Goal: Participate in discussion: Engage in conversation with other users on a specific topic

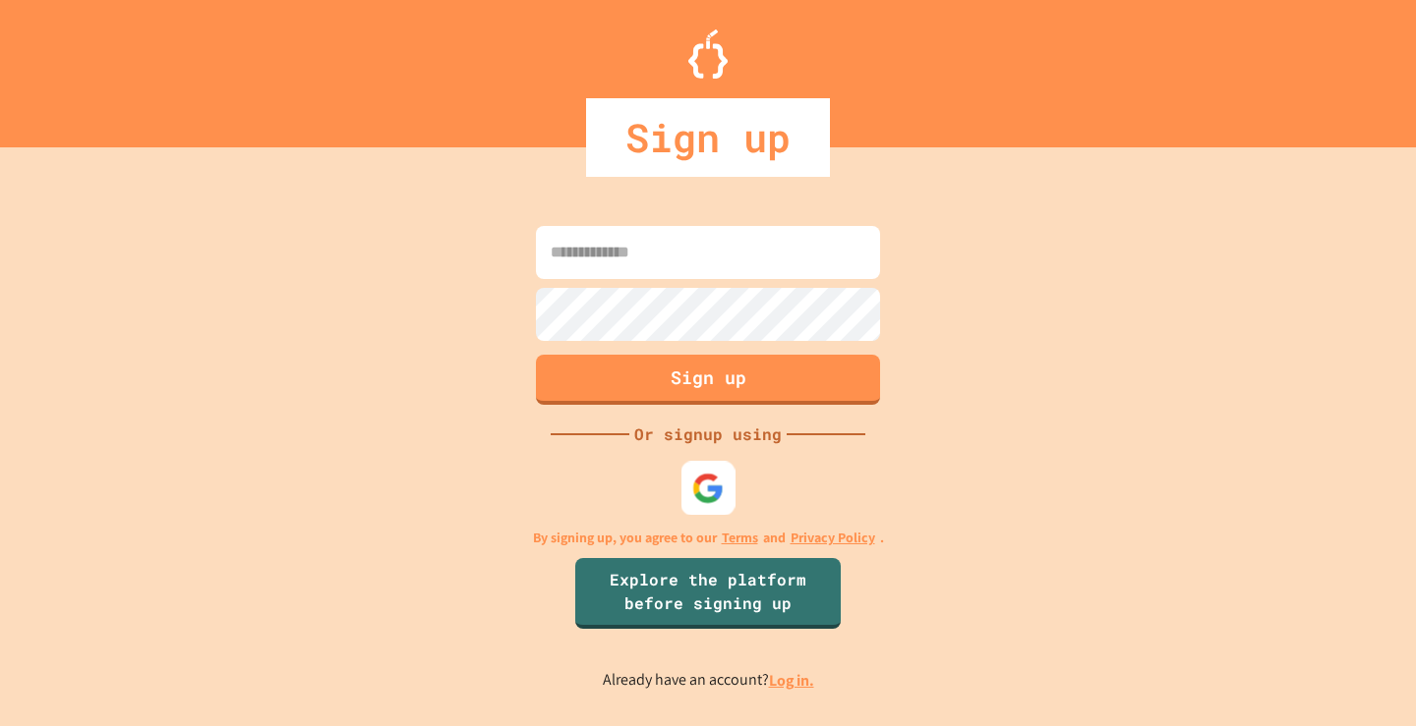
click at [715, 503] on img at bounding box center [708, 488] width 32 height 32
click at [697, 478] on img at bounding box center [708, 488] width 32 height 32
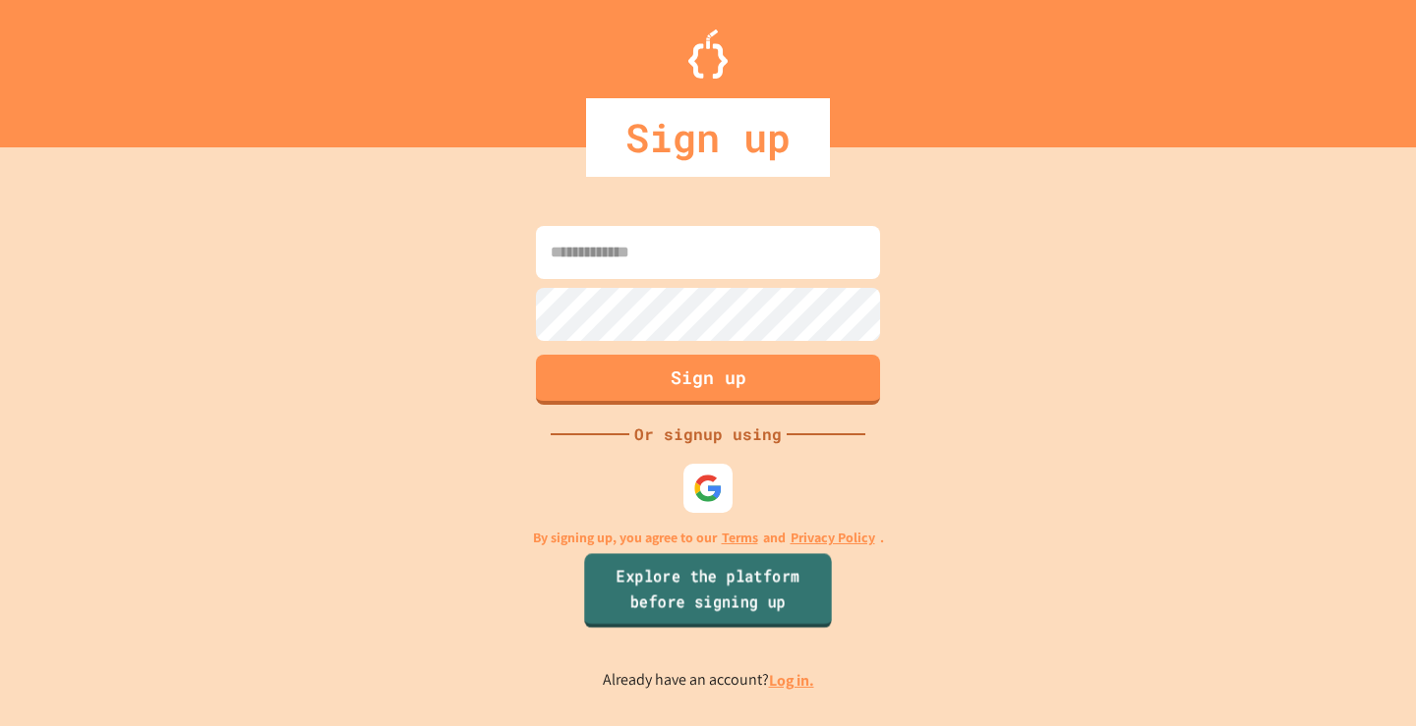
click at [733, 580] on link "Explore the platform before signing up" at bounding box center [707, 590] width 247 height 75
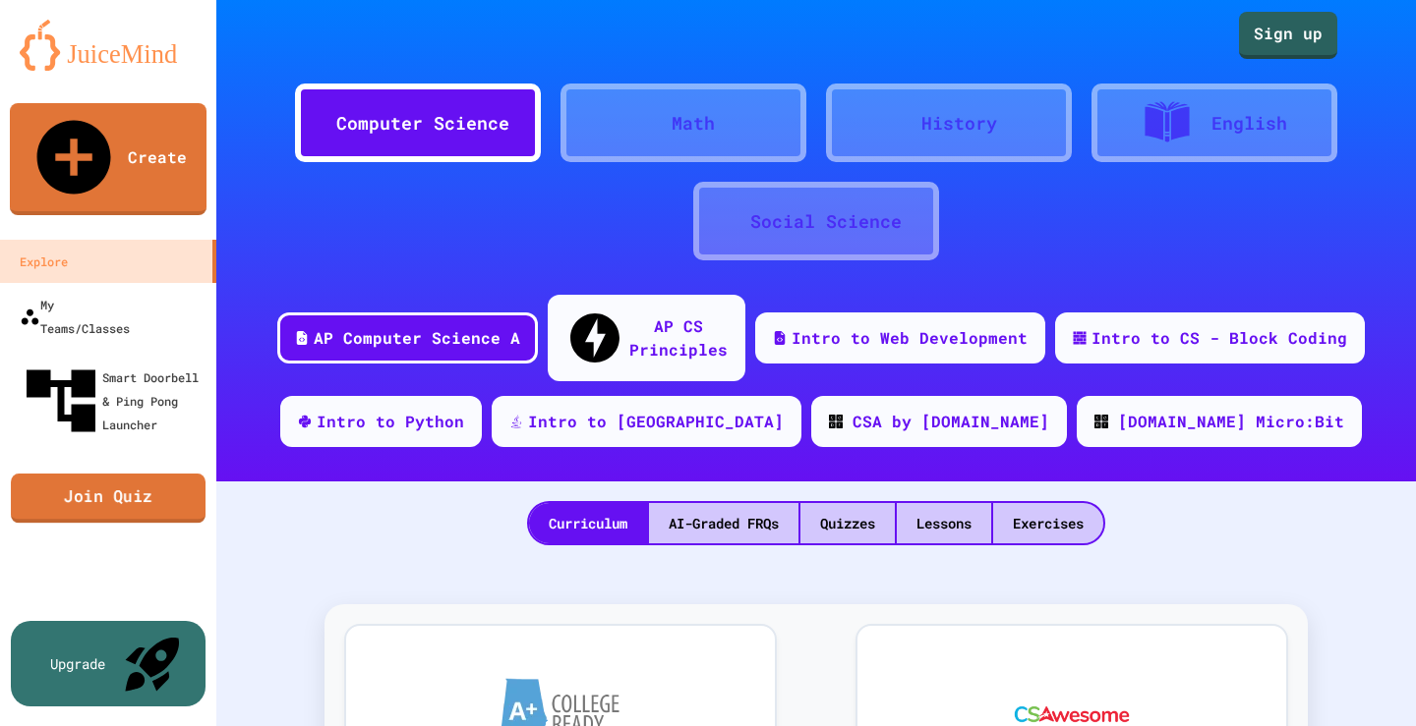
click at [163, 474] on link "Join Quiz" at bounding box center [108, 498] width 195 height 49
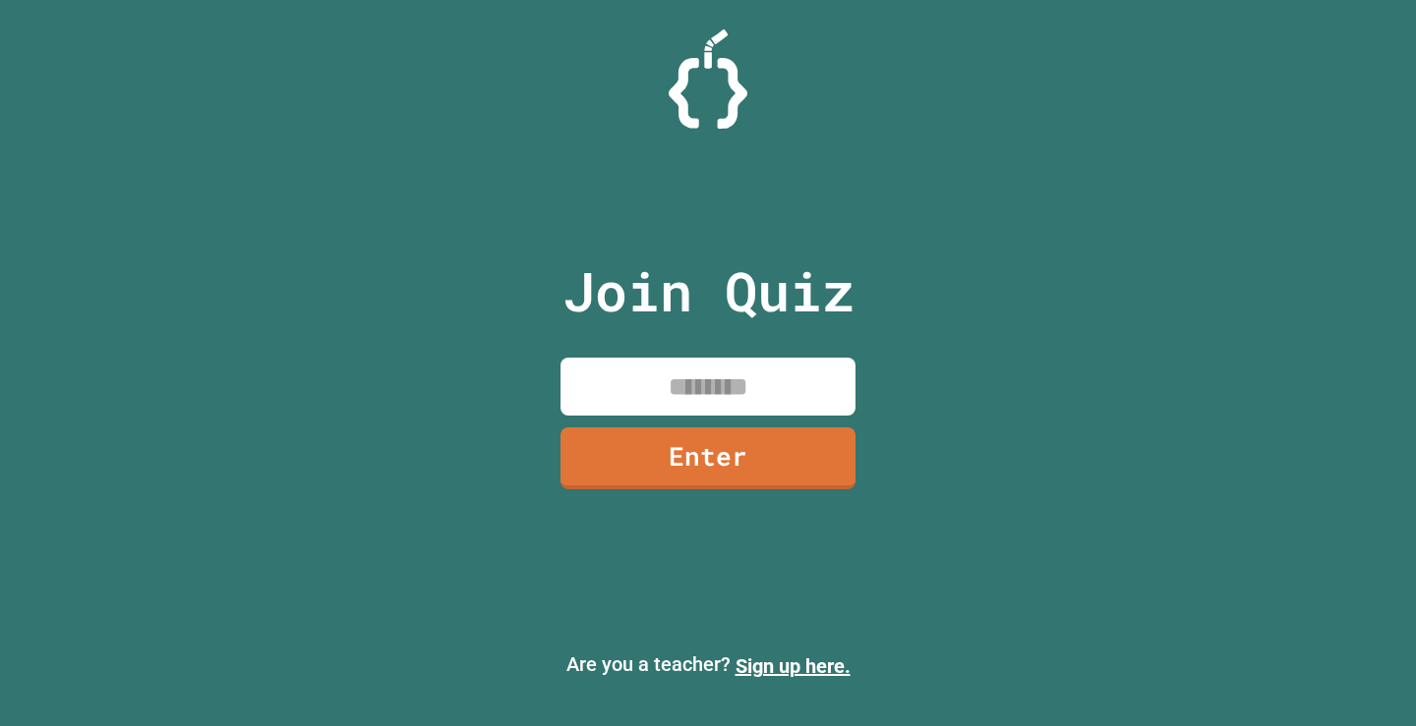
click at [656, 399] on input at bounding box center [707, 387] width 295 height 58
click at [735, 456] on link "Enter" at bounding box center [707, 457] width 300 height 65
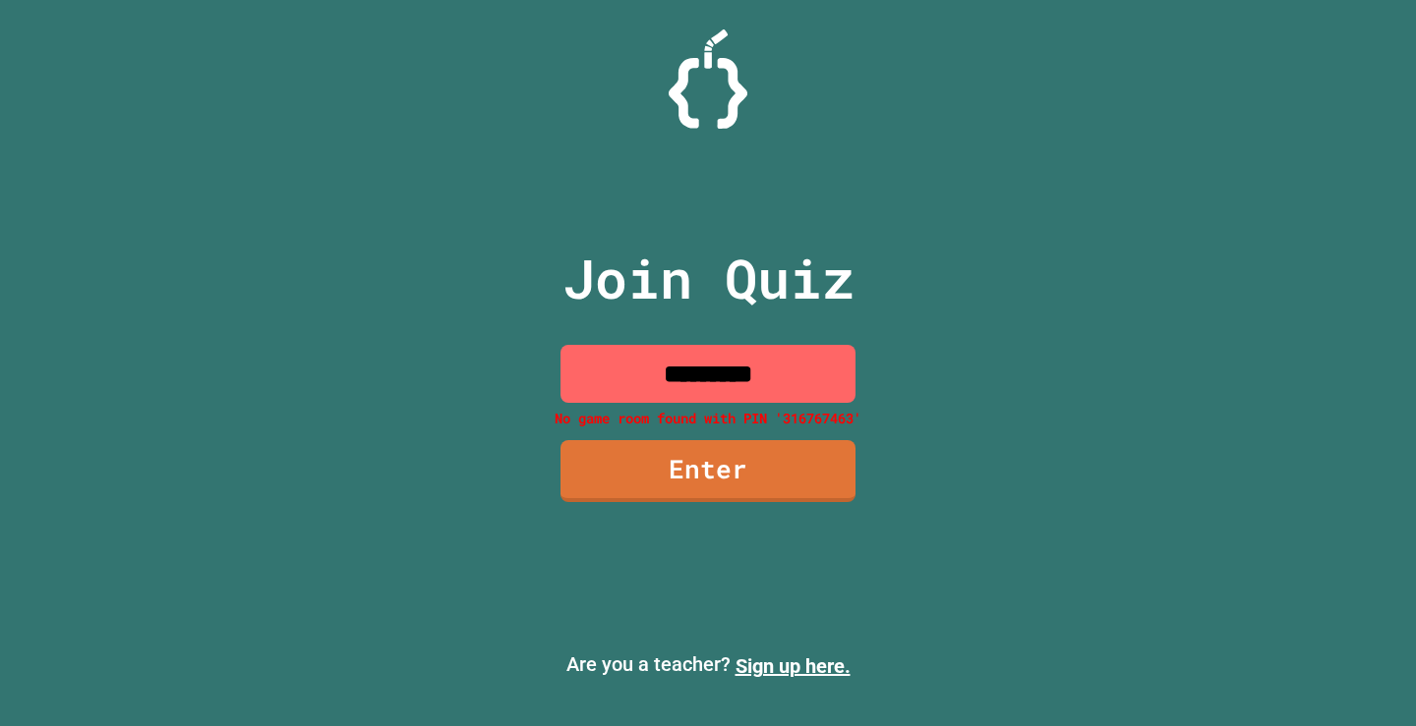
click at [723, 374] on input "*********" at bounding box center [707, 374] width 295 height 58
click at [728, 376] on input "*********" at bounding box center [707, 374] width 295 height 58
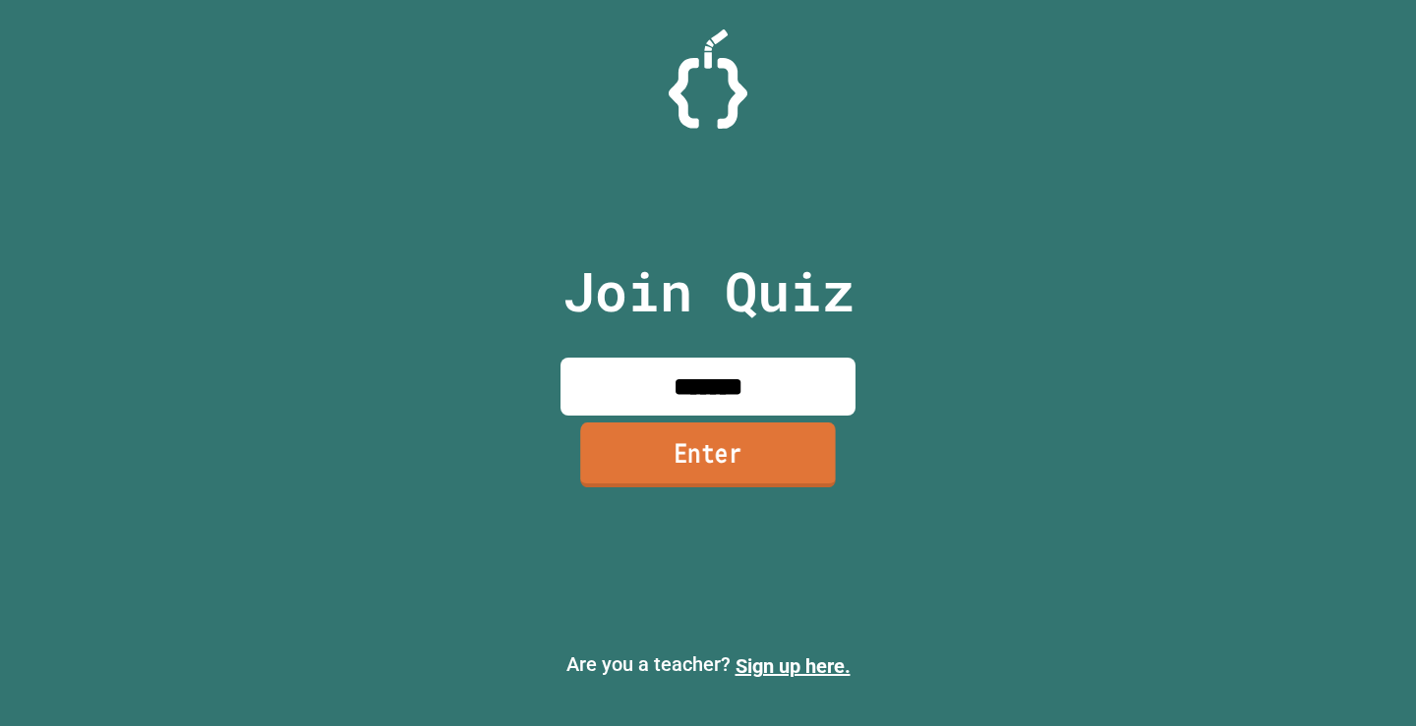
click at [781, 445] on link "Enter" at bounding box center [708, 455] width 256 height 65
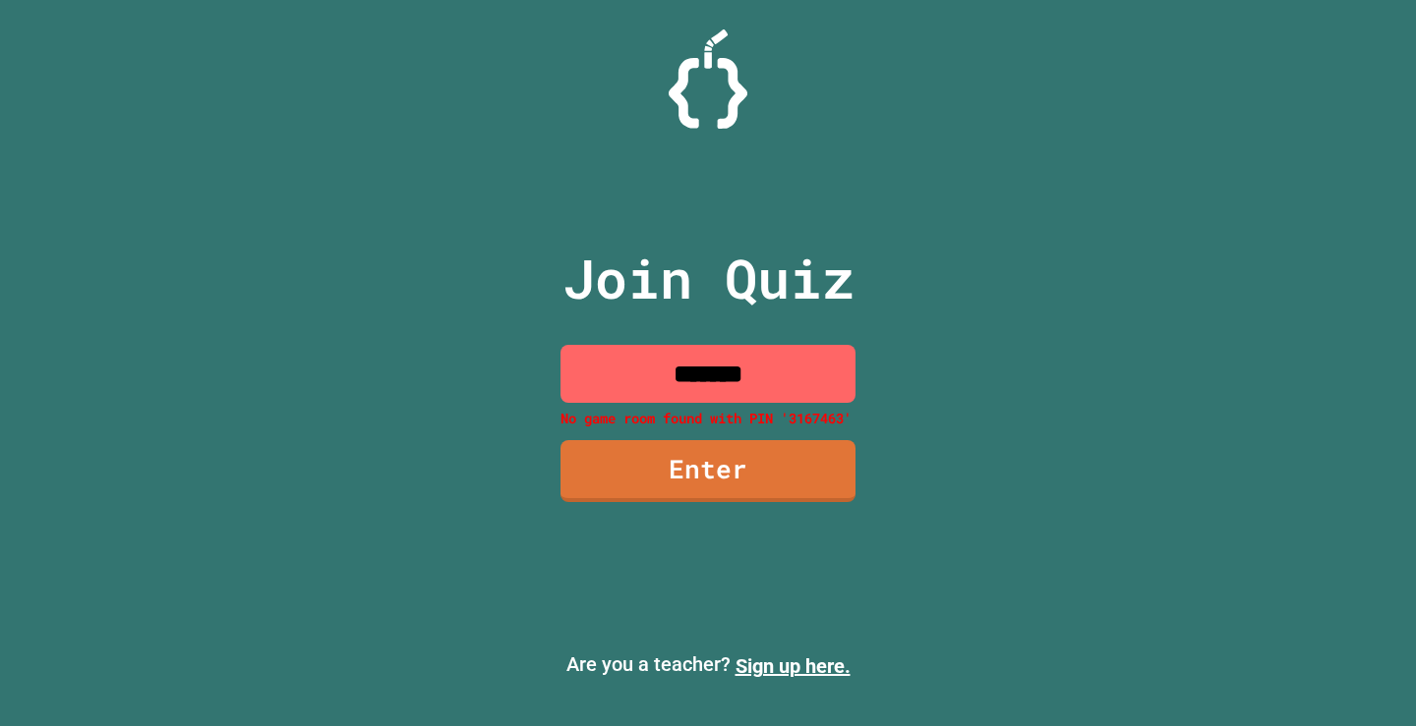
click at [803, 364] on input "*******" at bounding box center [707, 374] width 295 height 58
click at [689, 369] on input "*******" at bounding box center [707, 374] width 295 height 58
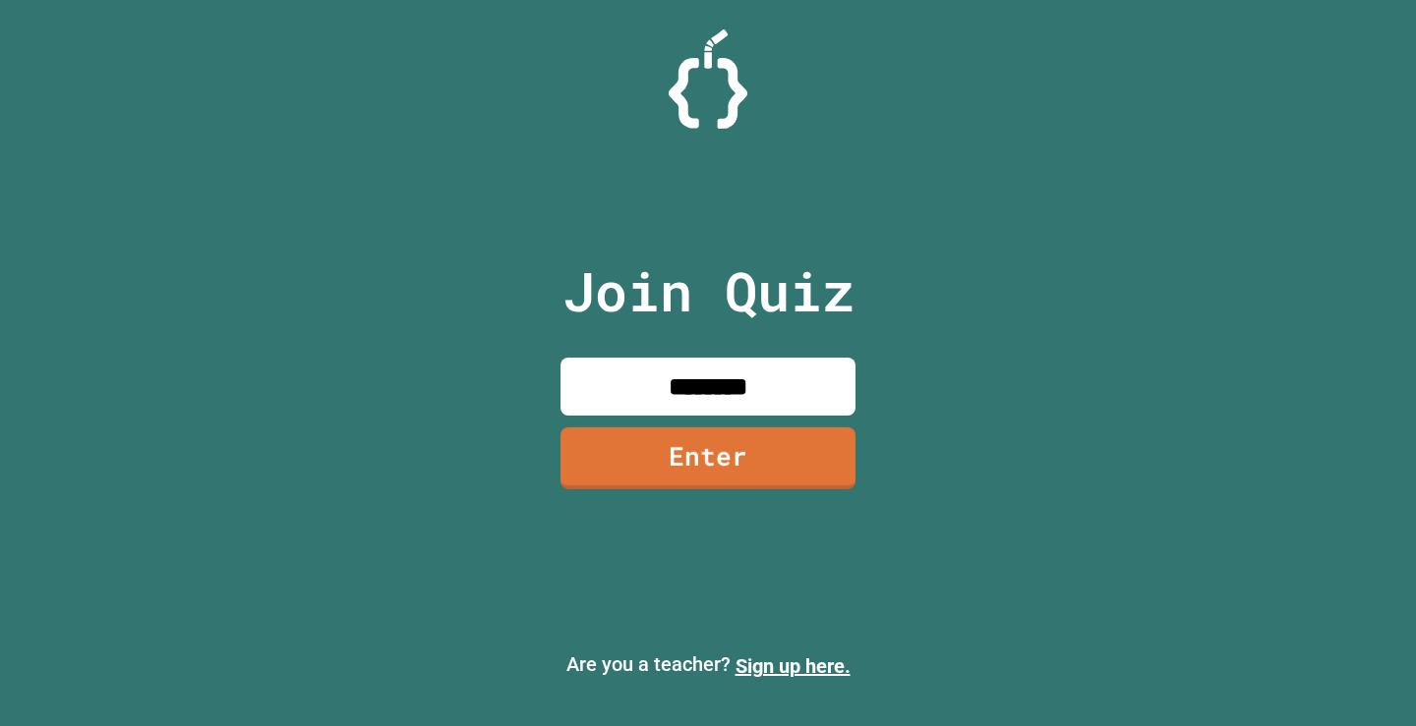
type input "********"
click at [708, 441] on link "Enter" at bounding box center [707, 456] width 289 height 65
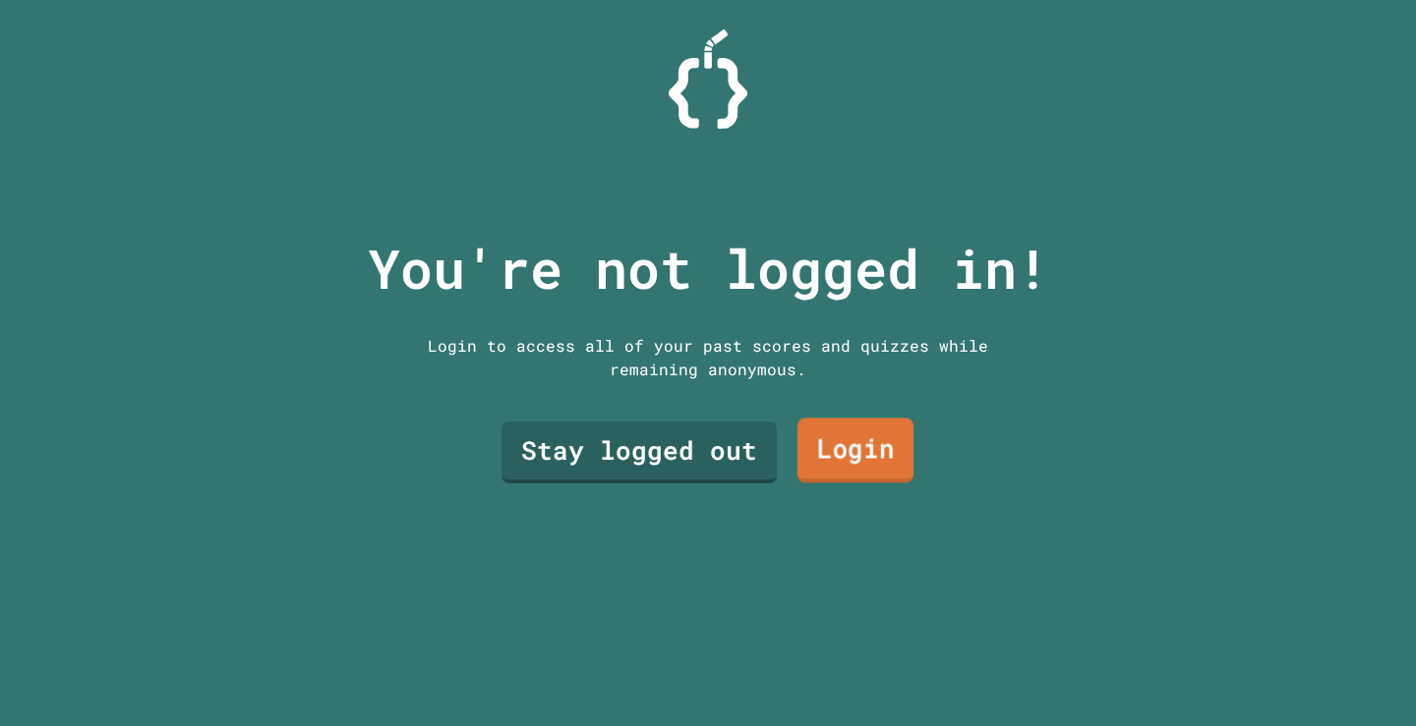
click at [854, 453] on link "Login" at bounding box center [855, 451] width 116 height 65
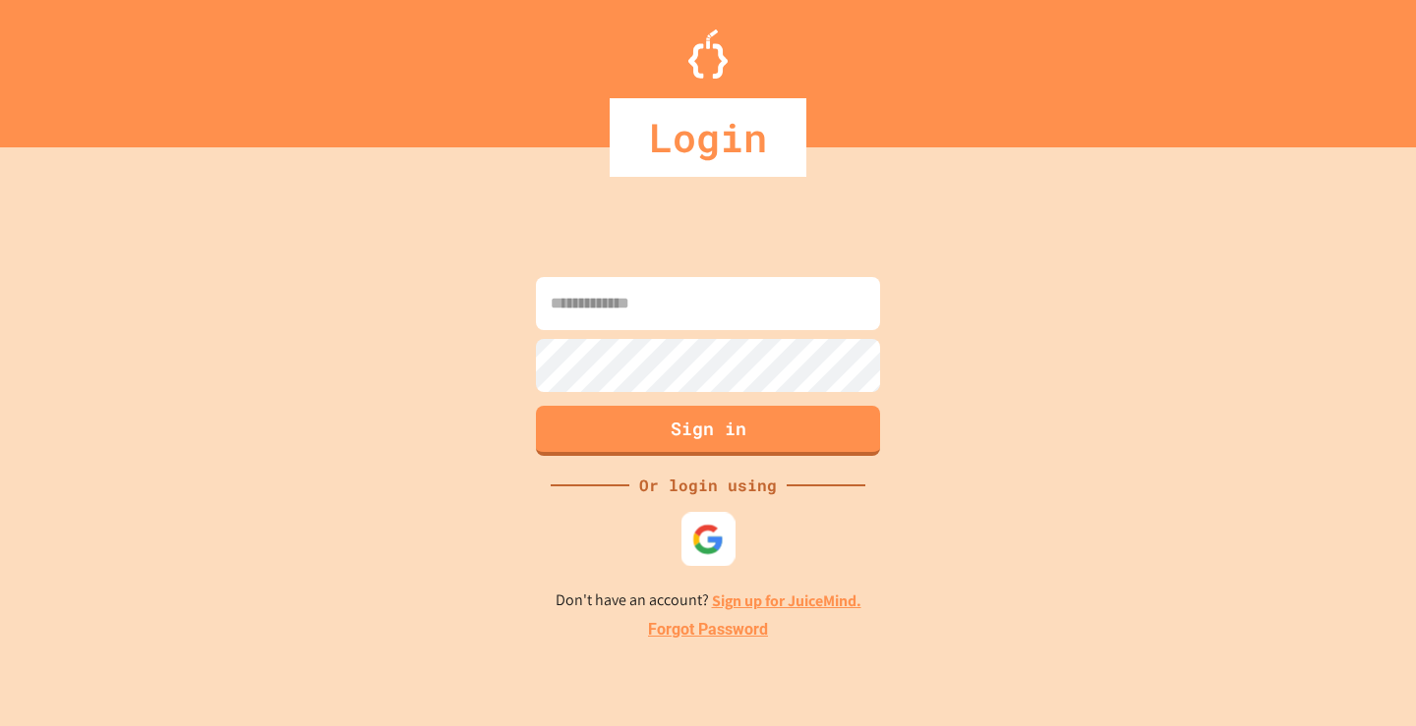
click at [703, 529] on img at bounding box center [708, 539] width 32 height 32
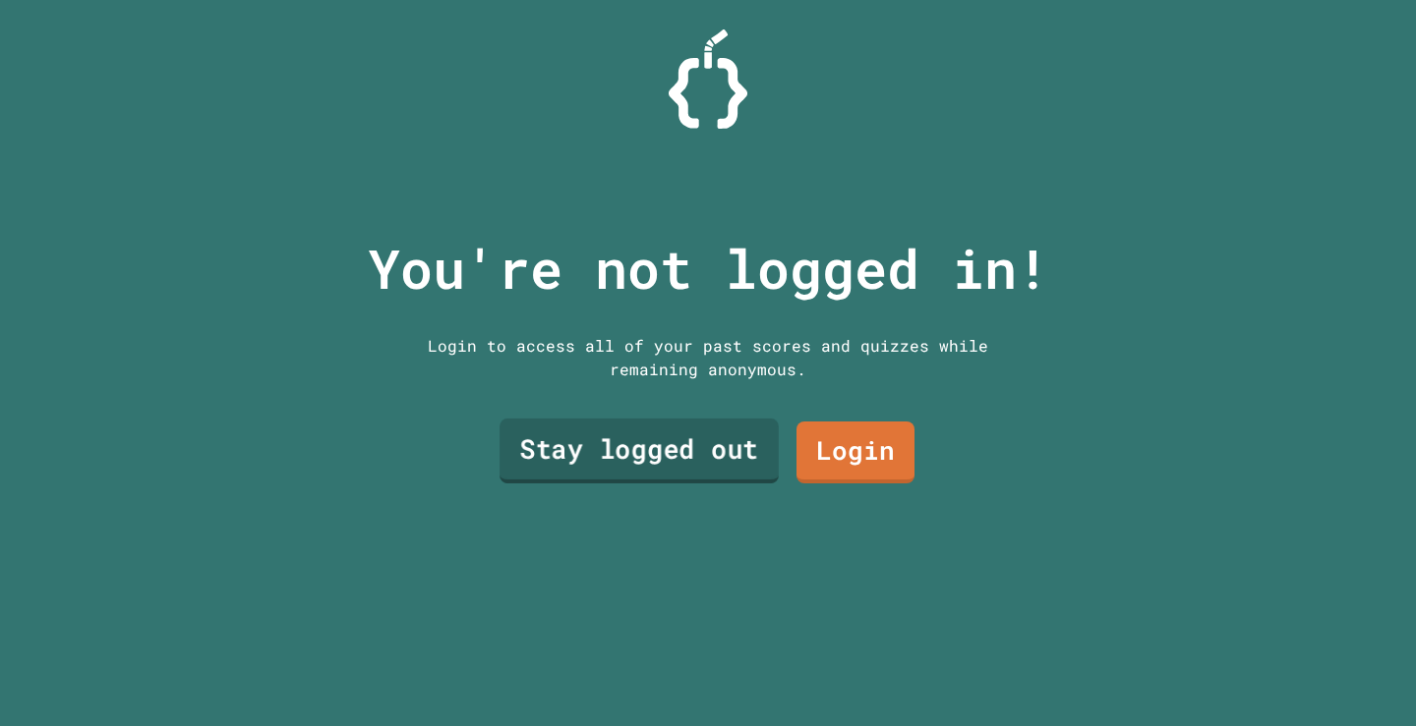
click at [598, 428] on link "Stay logged out" at bounding box center [638, 451] width 279 height 65
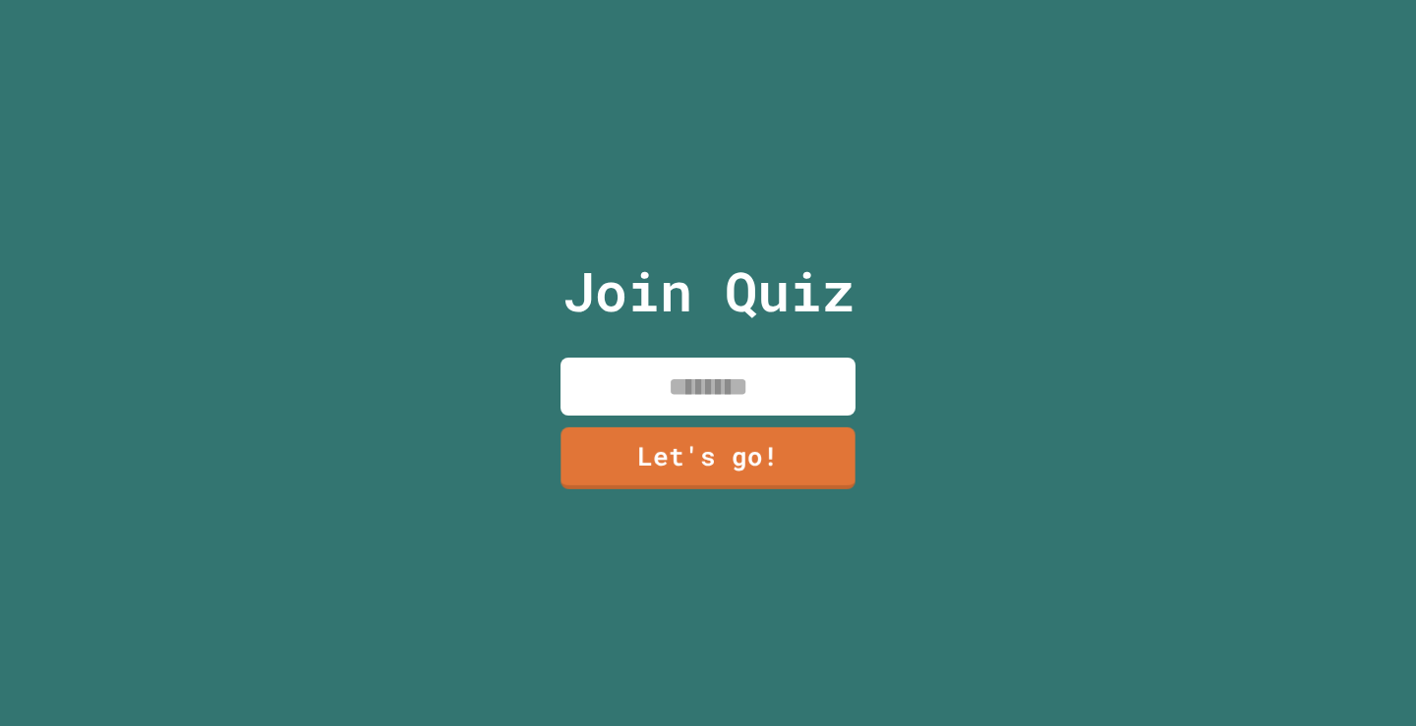
click at [684, 377] on input at bounding box center [707, 387] width 295 height 58
type input "******"
click at [790, 459] on link "Let's go!" at bounding box center [708, 456] width 286 height 65
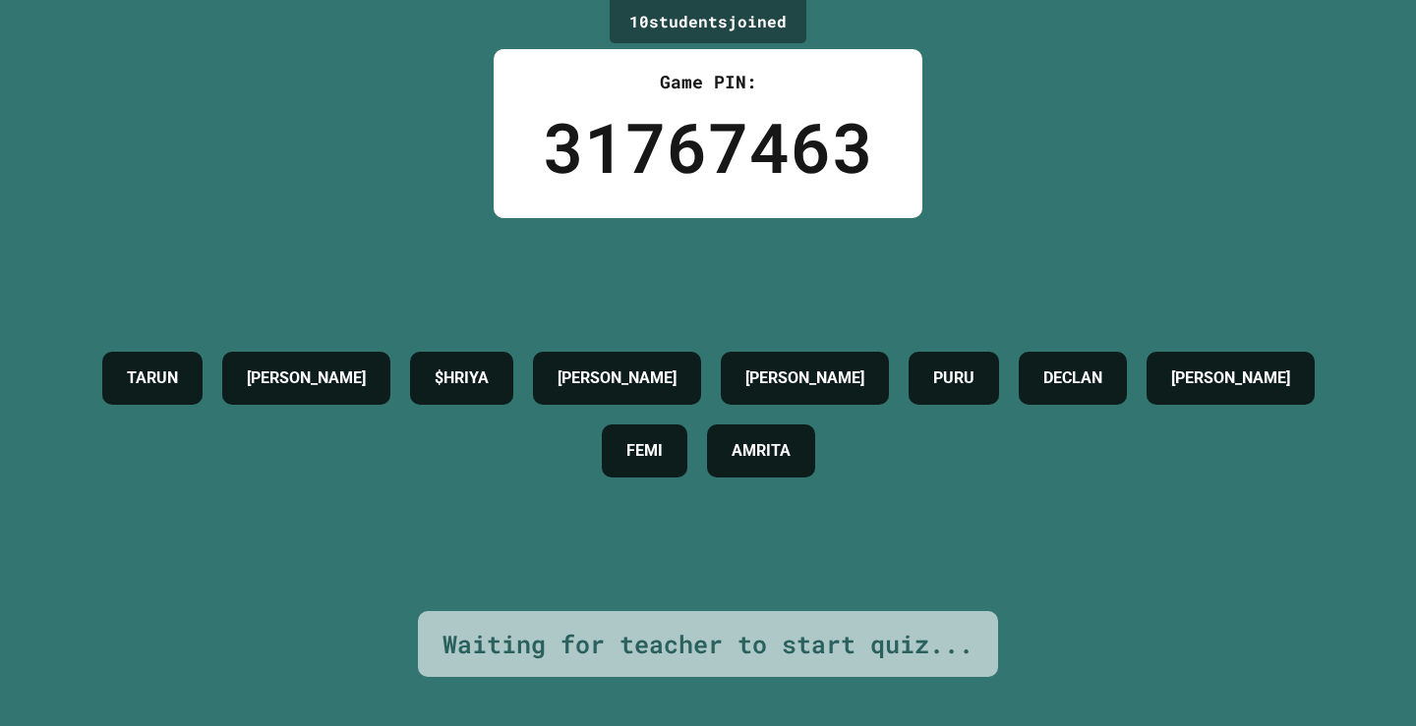
click at [627, 626] on div "Waiting for teacher to start quiz..." at bounding box center [707, 644] width 531 height 37
drag, startPoint x: 555, startPoint y: 379, endPoint x: 451, endPoint y: 340, distance: 111.4
click at [451, 352] on div "$HRIYA" at bounding box center [461, 378] width 103 height 53
click at [489, 373] on h4 "$HRIYA" at bounding box center [462, 379] width 54 height 24
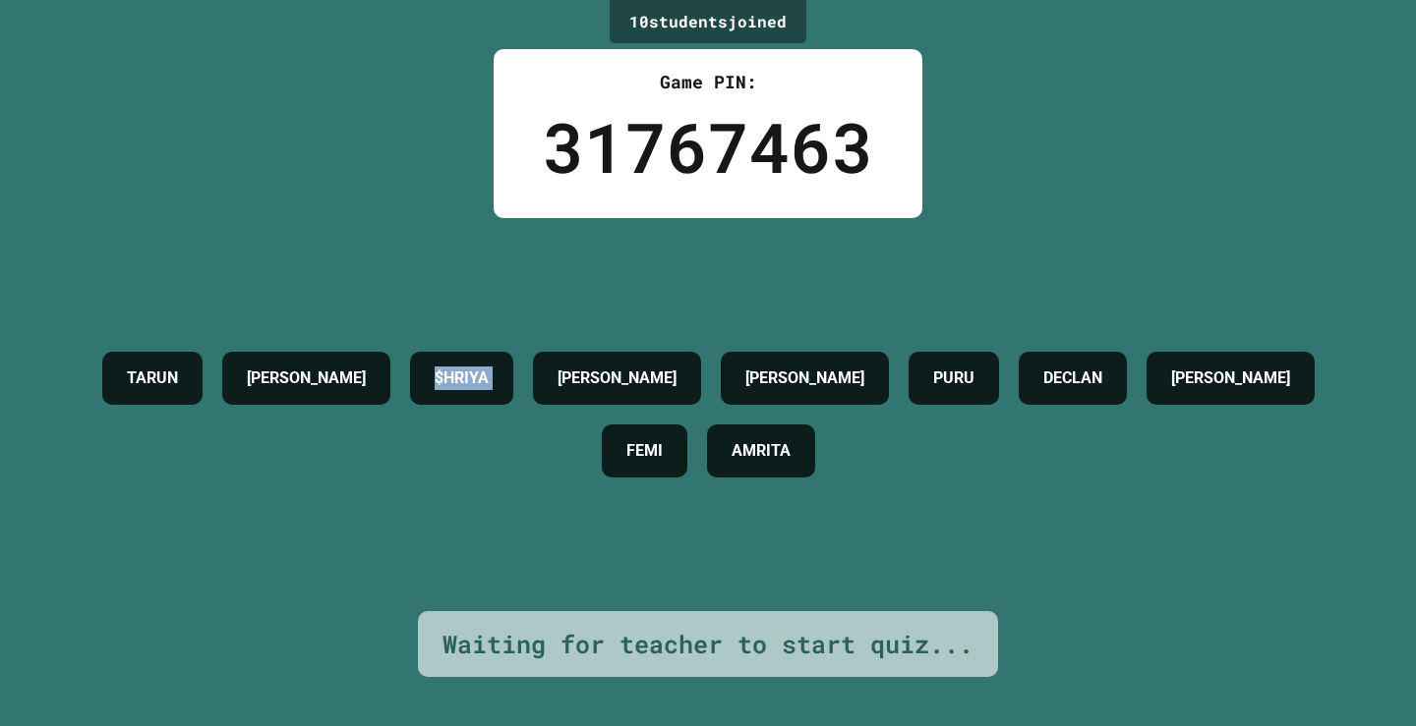
click at [489, 373] on h4 "$HRIYA" at bounding box center [462, 379] width 54 height 24
click at [864, 380] on h4 "[PERSON_NAME]" at bounding box center [804, 379] width 119 height 24
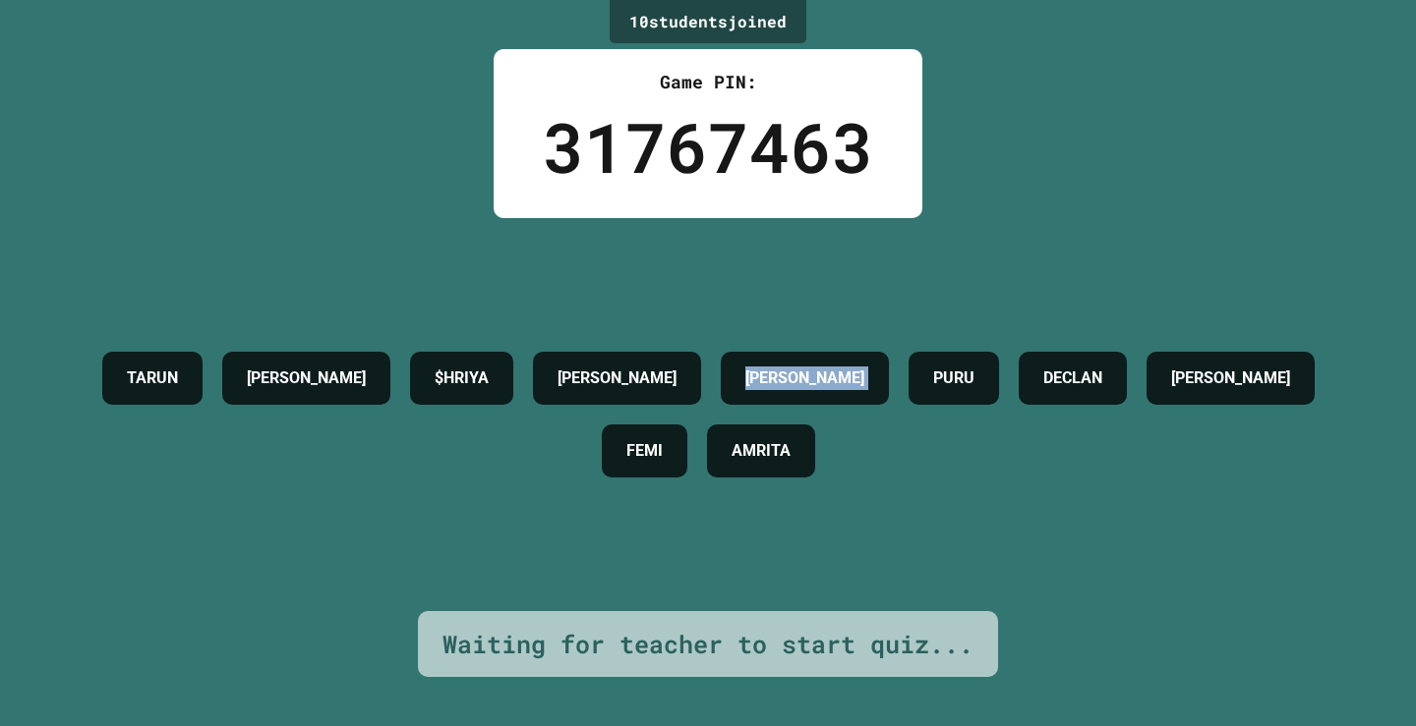
click at [864, 380] on h4 "[PERSON_NAME]" at bounding box center [804, 379] width 119 height 24
click at [999, 372] on div "PURU" at bounding box center [953, 378] width 90 height 53
drag, startPoint x: 999, startPoint y: 372, endPoint x: 1032, endPoint y: 384, distance: 35.8
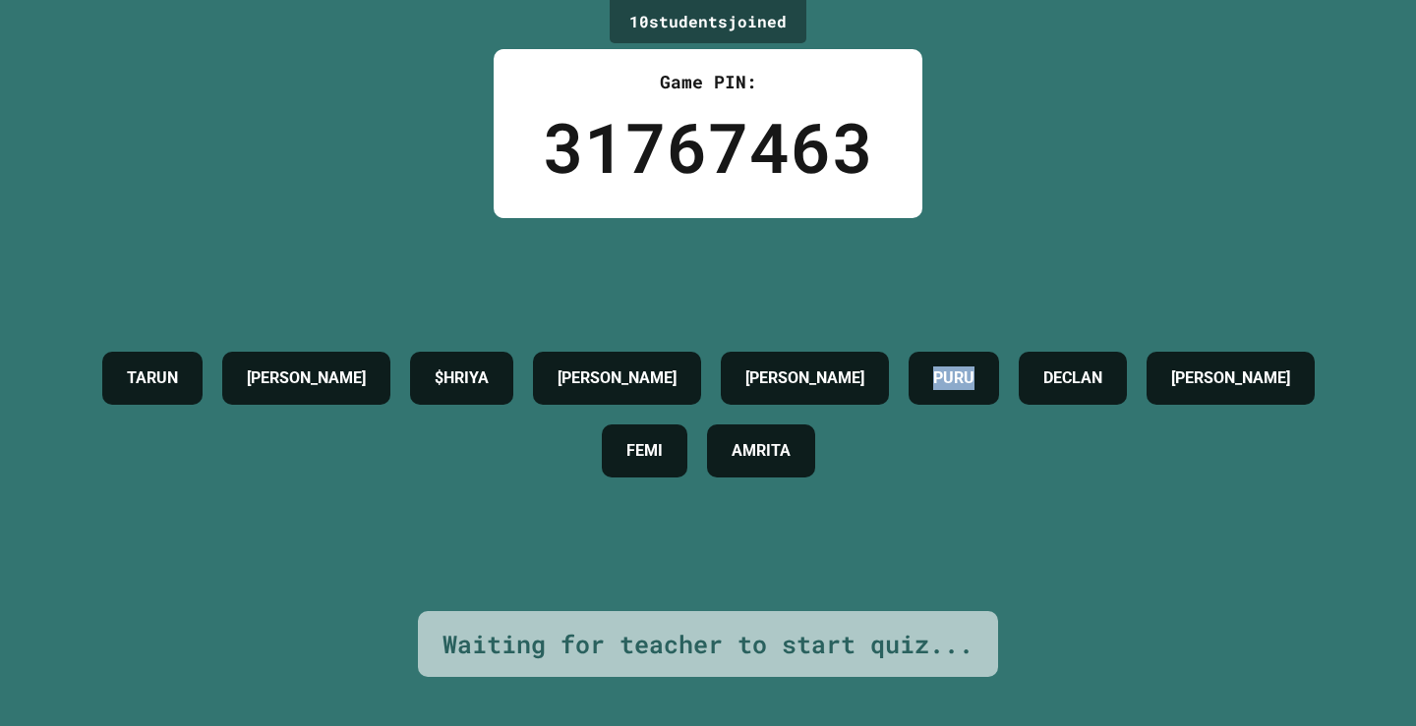
click at [999, 383] on div "PURU" at bounding box center [953, 378] width 90 height 53
click at [1127, 352] on div "DECLAN" at bounding box center [1072, 378] width 108 height 53
click at [1127, 299] on div "[PERSON_NAME] $HRIYA [PERSON_NAME] [PERSON_NAME] FEMI AMRITA" at bounding box center [707, 414] width 1317 height 393
click at [1128, 299] on div "[PERSON_NAME] $HRIYA [PERSON_NAME] [PERSON_NAME] FEMI AMRITA" at bounding box center [707, 414] width 1317 height 393
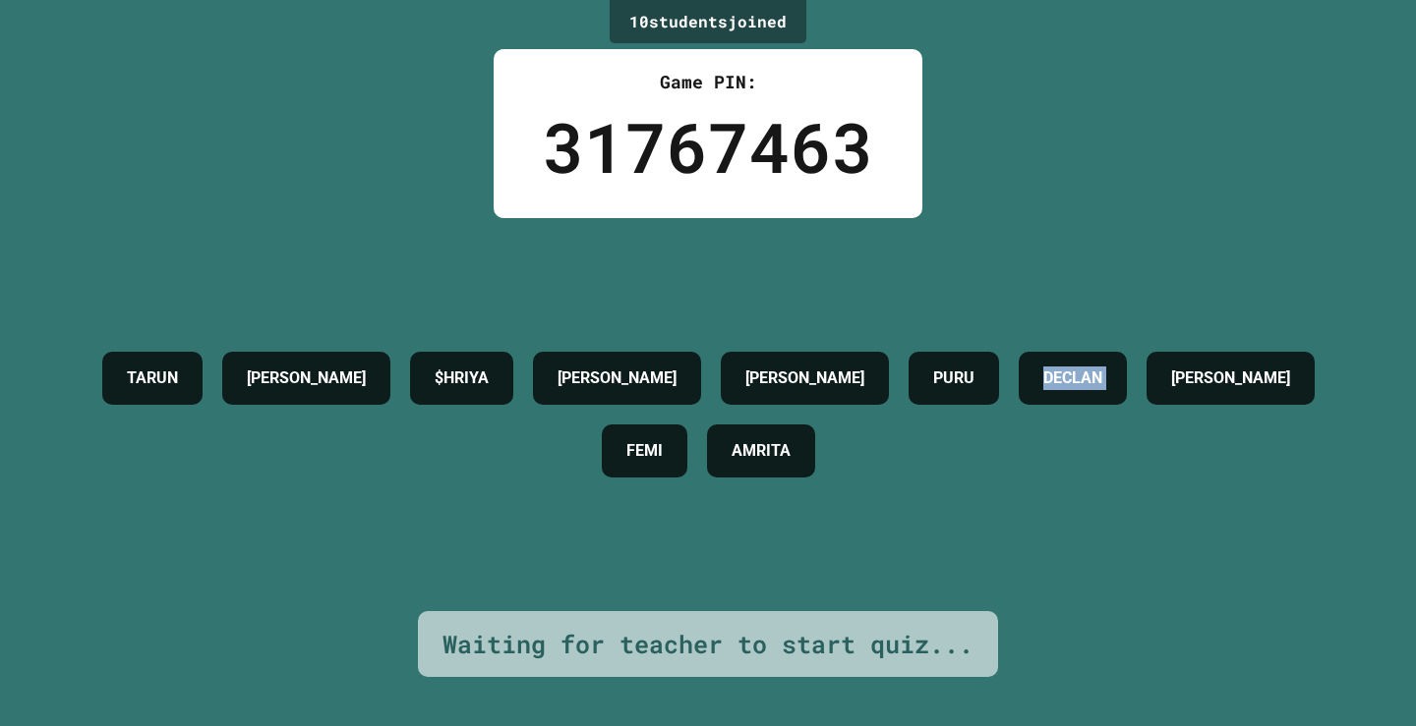
click at [1130, 299] on div "[PERSON_NAME] $HRIYA [PERSON_NAME] [PERSON_NAME] FEMI AMRITA" at bounding box center [707, 414] width 1317 height 393
click at [1135, 299] on div "[PERSON_NAME] $HRIYA [PERSON_NAME] [PERSON_NAME] FEMI AMRITA" at bounding box center [707, 414] width 1317 height 393
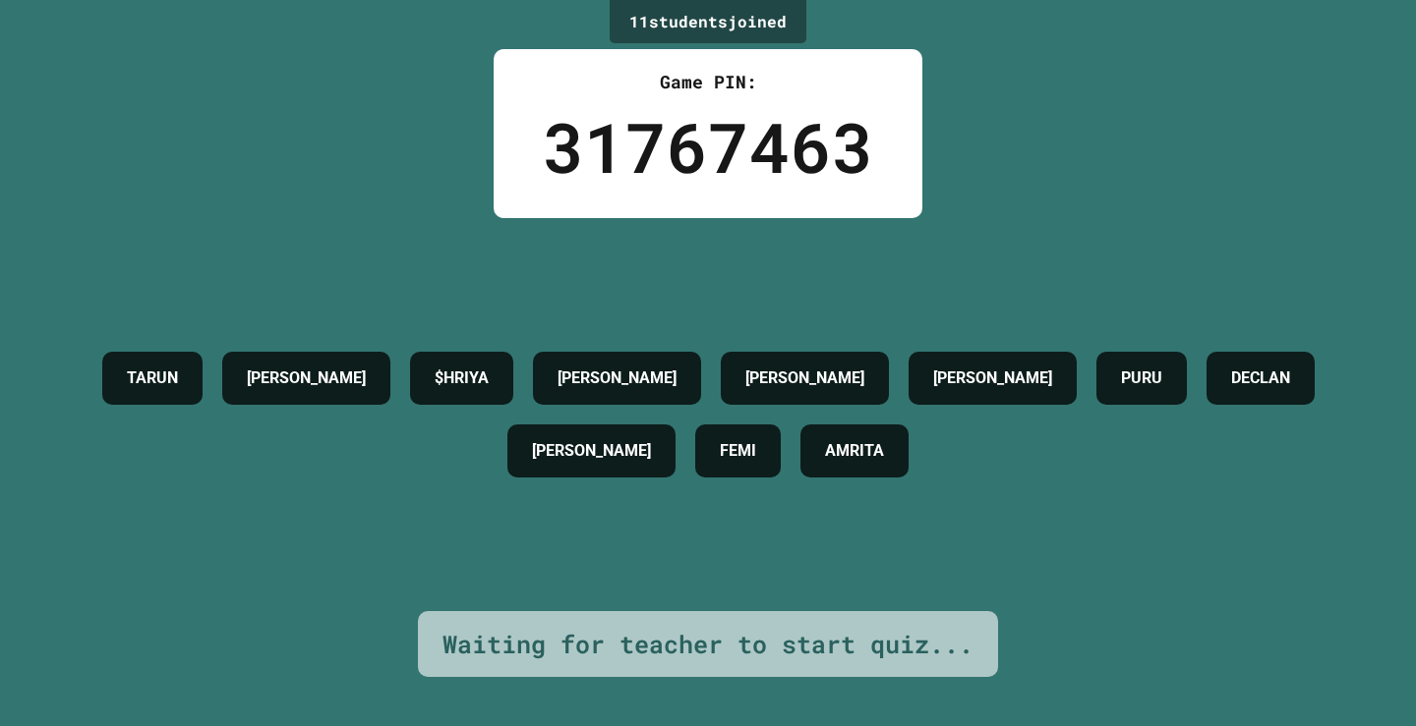
click at [1131, 277] on div "[PERSON_NAME] $[PERSON_NAME] [PERSON_NAME] [PERSON_NAME] FEMI AMRITA" at bounding box center [707, 414] width 1317 height 393
click at [1121, 296] on div "[PERSON_NAME] $[PERSON_NAME] [PERSON_NAME] [PERSON_NAME] FEMI AMRITA" at bounding box center [707, 414] width 1317 height 393
drag, startPoint x: 1112, startPoint y: 332, endPoint x: 463, endPoint y: 309, distance: 649.2
click at [463, 309] on div "[PERSON_NAME] $[PERSON_NAME] [PERSON_NAME] [PERSON_NAME] FEMI AMRITA" at bounding box center [707, 414] width 1317 height 393
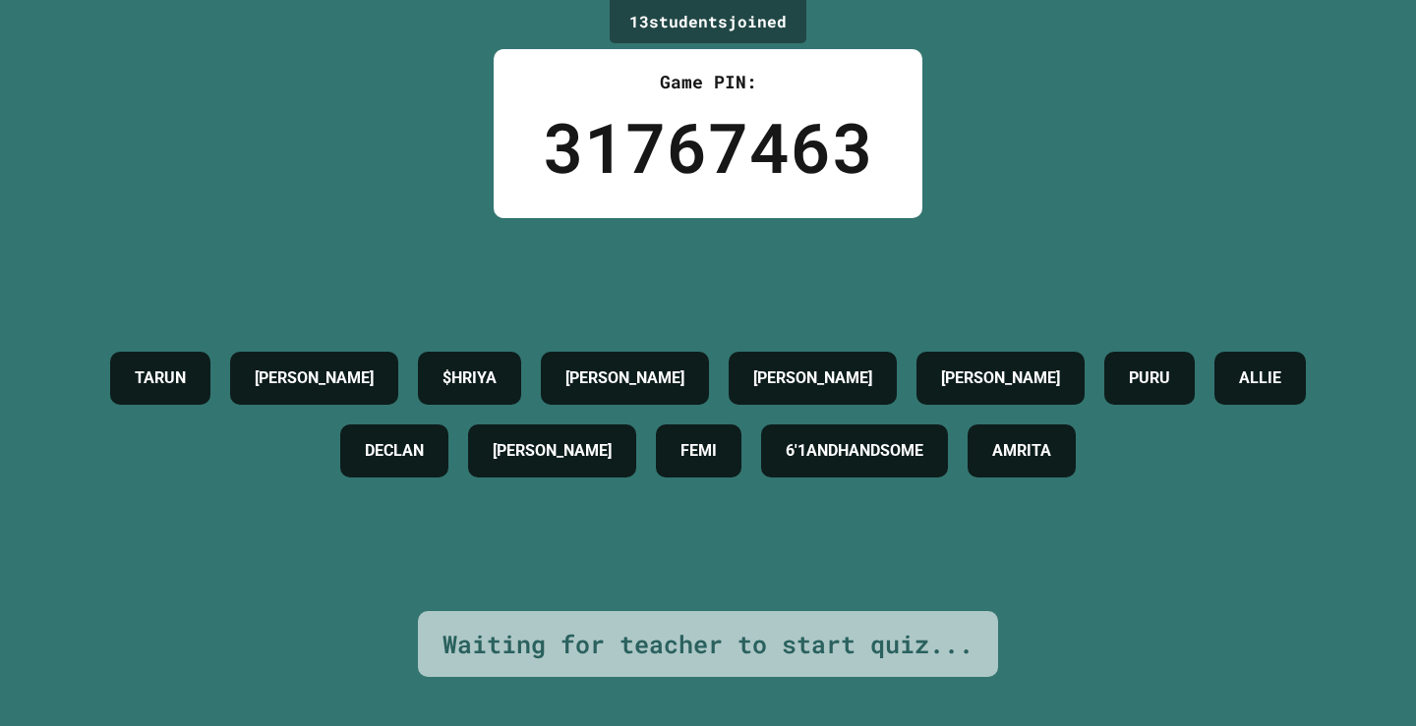
drag, startPoint x: 470, startPoint y: 307, endPoint x: 408, endPoint y: 259, distance: 78.5
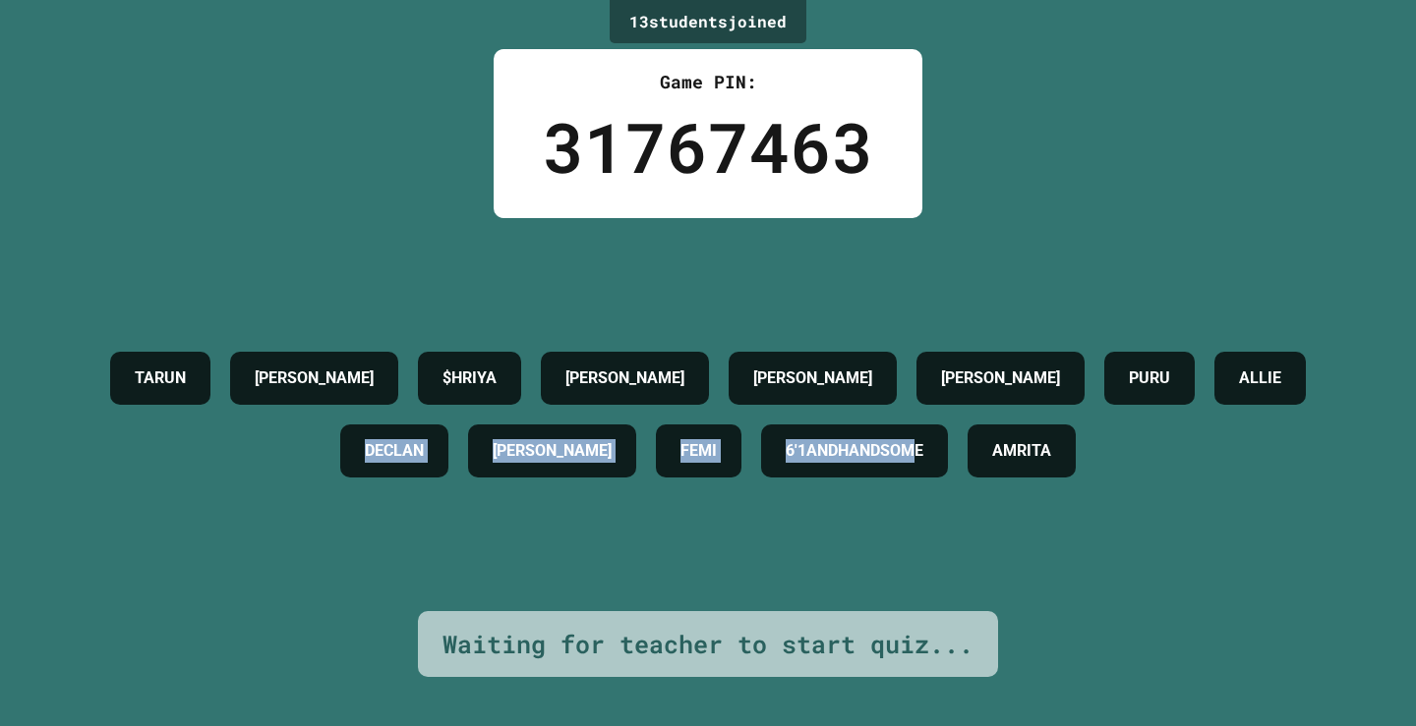
drag, startPoint x: 1013, startPoint y: 479, endPoint x: 275, endPoint y: 452, distance: 737.8
click at [275, 452] on div "[PERSON_NAME] $[PERSON_NAME] [PERSON_NAME] [PERSON_NAME] [PERSON_NAME] FEMI 6'1…" at bounding box center [707, 414] width 1317 height 145
click at [906, 439] on h4 "6'1ANDHANDSOME" at bounding box center [854, 451] width 138 height 24
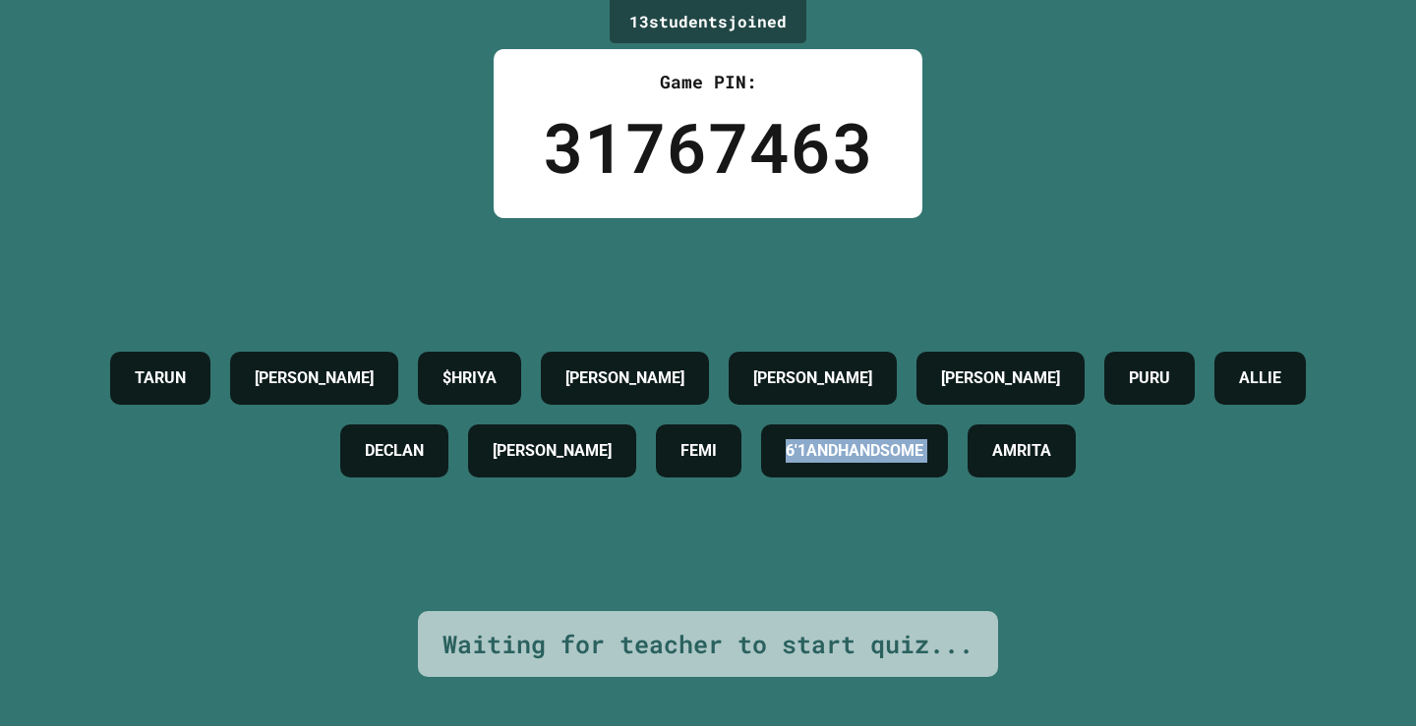
click at [906, 439] on h4 "6'1ANDHANDSOME" at bounding box center [854, 451] width 138 height 24
click at [897, 502] on div "[PERSON_NAME] $[PERSON_NAME] [PERSON_NAME] [PERSON_NAME] [PERSON_NAME] FEMI 6'1…" at bounding box center [707, 414] width 1317 height 393
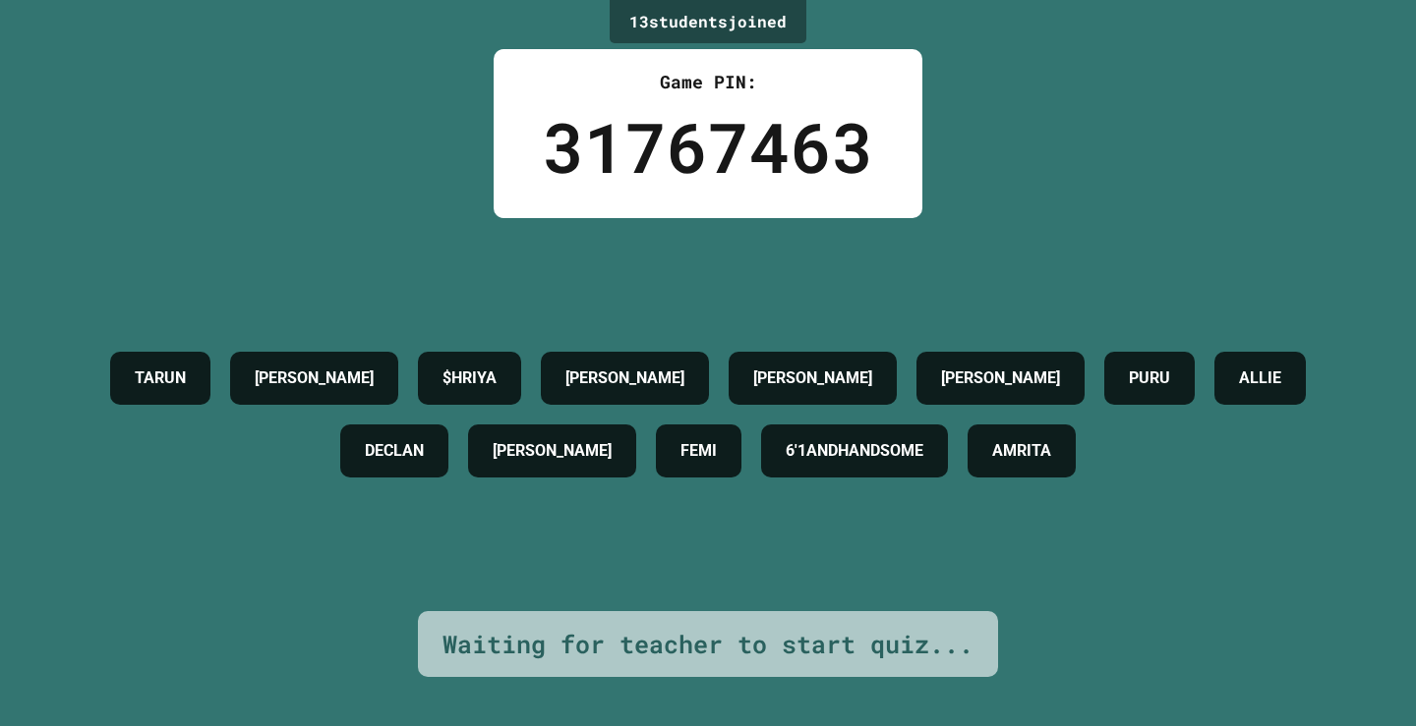
drag, startPoint x: 897, startPoint y: 502, endPoint x: 921, endPoint y: 521, distance: 30.9
click at [898, 532] on div "[PERSON_NAME] $[PERSON_NAME] [PERSON_NAME] [PERSON_NAME] [PERSON_NAME] FEMI 6'1…" at bounding box center [707, 414] width 1317 height 393
click at [921, 521] on div "[PERSON_NAME] $[PERSON_NAME] [PERSON_NAME] [PERSON_NAME] [PERSON_NAME] FEMI 6'1…" at bounding box center [707, 414] width 1317 height 393
click at [923, 460] on h4 "6'1ANDHANDSOME" at bounding box center [854, 451] width 138 height 24
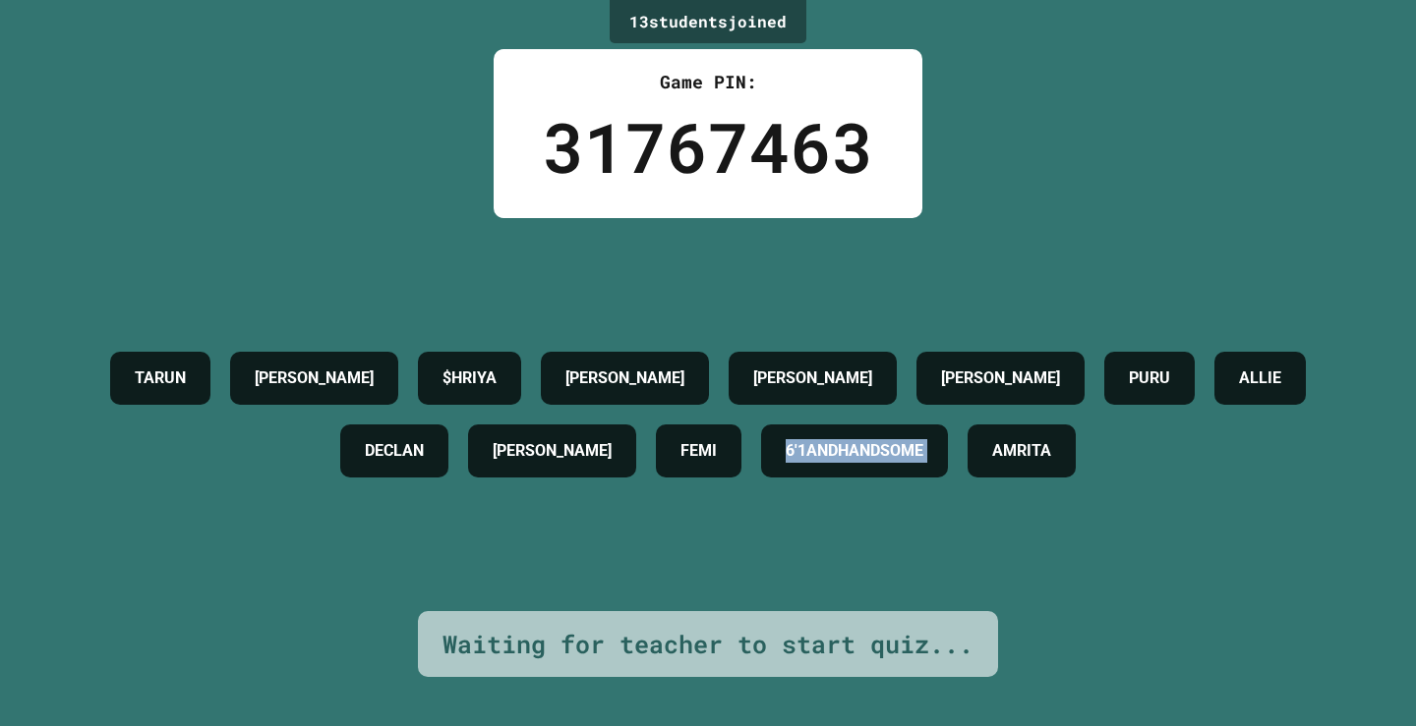
click at [923, 460] on h4 "6'1ANDHANDSOME" at bounding box center [854, 451] width 138 height 24
click at [923, 456] on h4 "6'1ANDHANDSOME" at bounding box center [854, 451] width 138 height 24
click at [923, 439] on h4 "6'1ANDHANDSOME" at bounding box center [854, 451] width 138 height 24
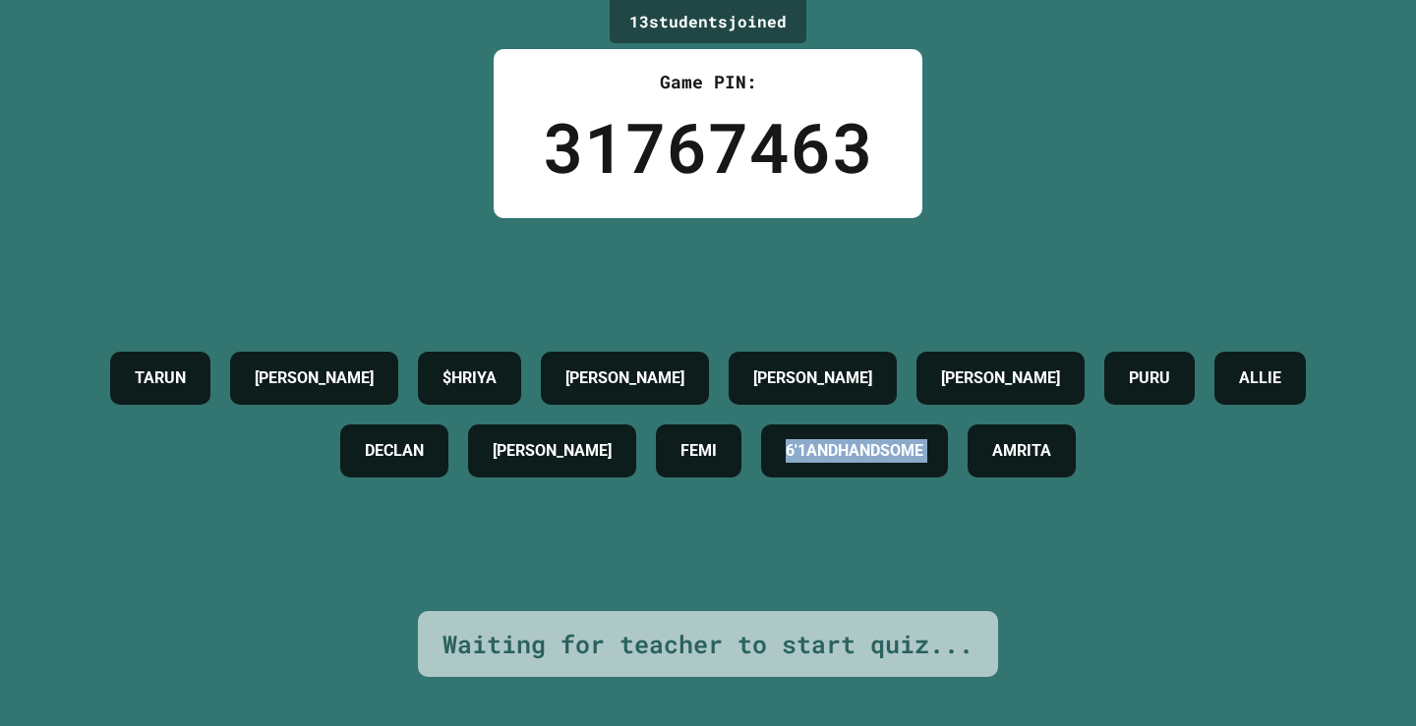
click at [923, 439] on h4 "6'1ANDHANDSOME" at bounding box center [854, 451] width 138 height 24
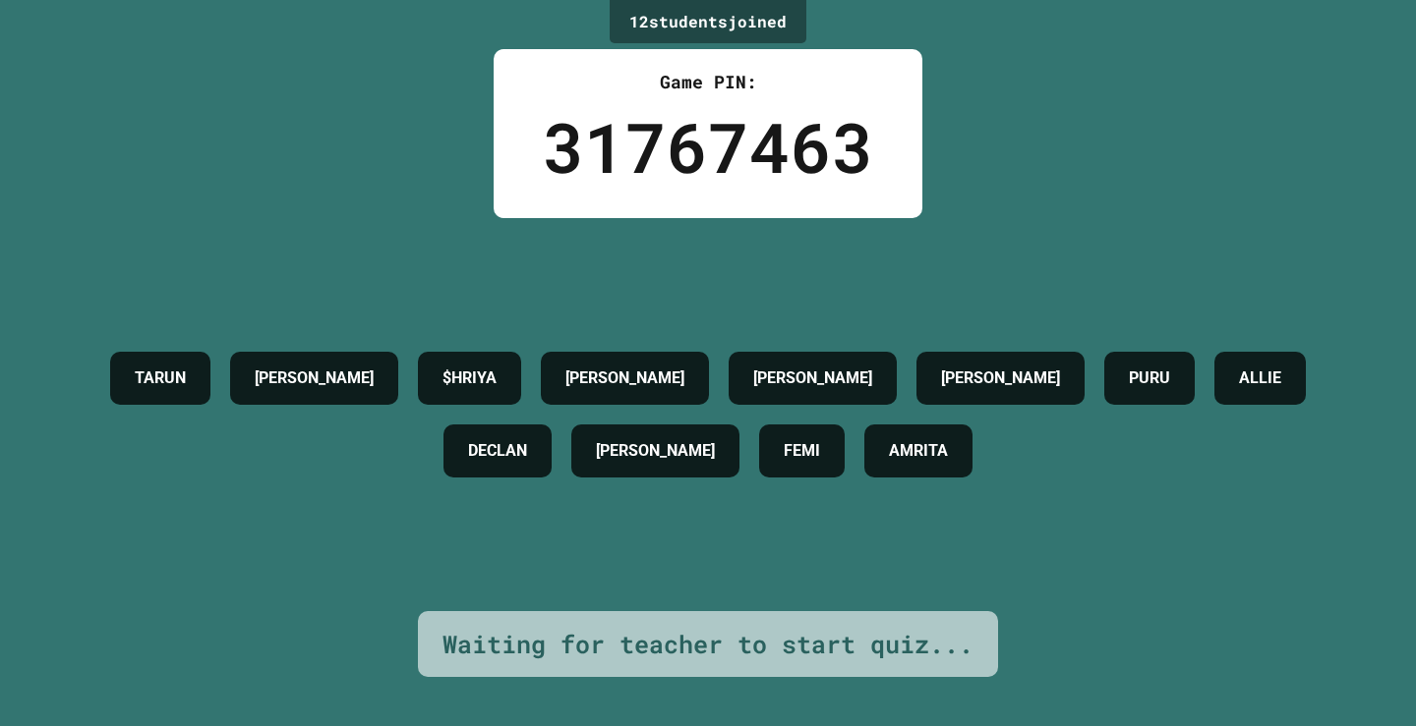
click at [897, 396] on div "[PERSON_NAME]" at bounding box center [812, 378] width 168 height 53
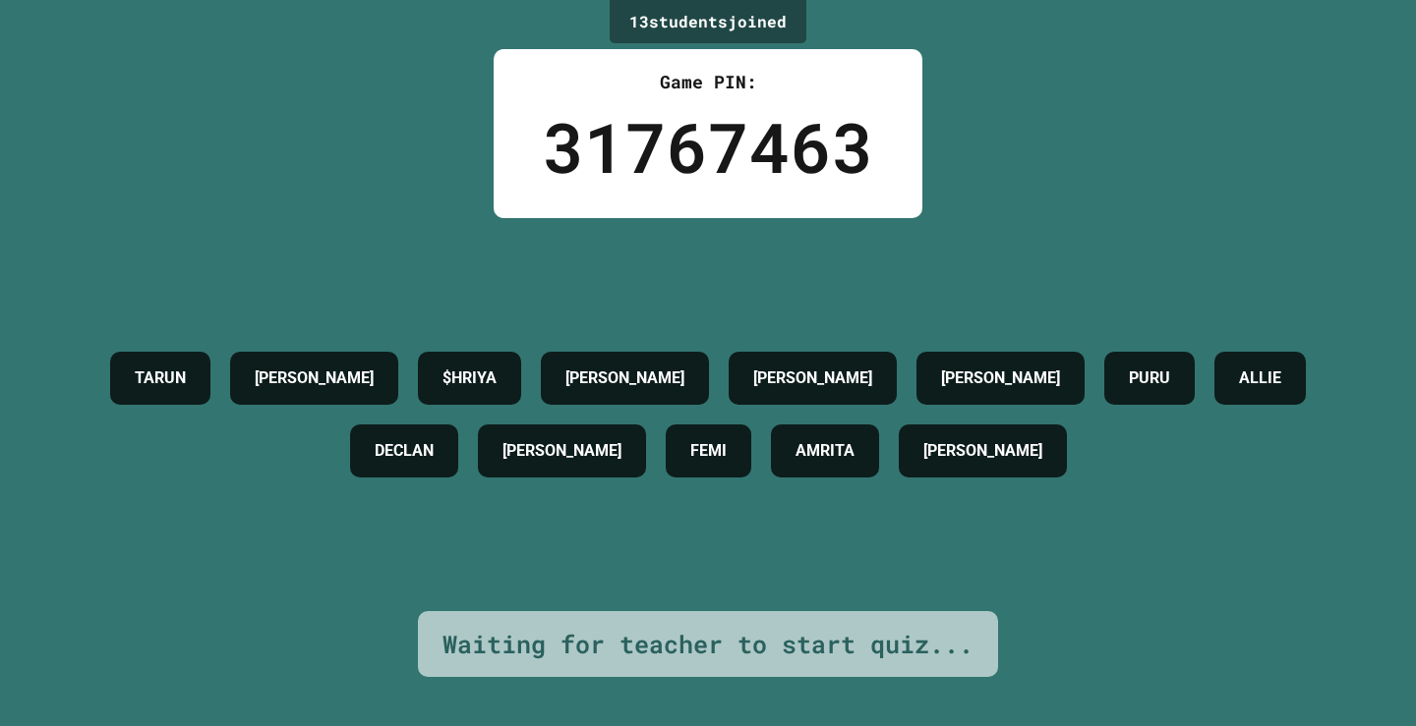
drag, startPoint x: 752, startPoint y: 177, endPoint x: 683, endPoint y: 121, distance: 88.7
click at [684, 135] on div "31767463" at bounding box center [708, 146] width 330 height 103
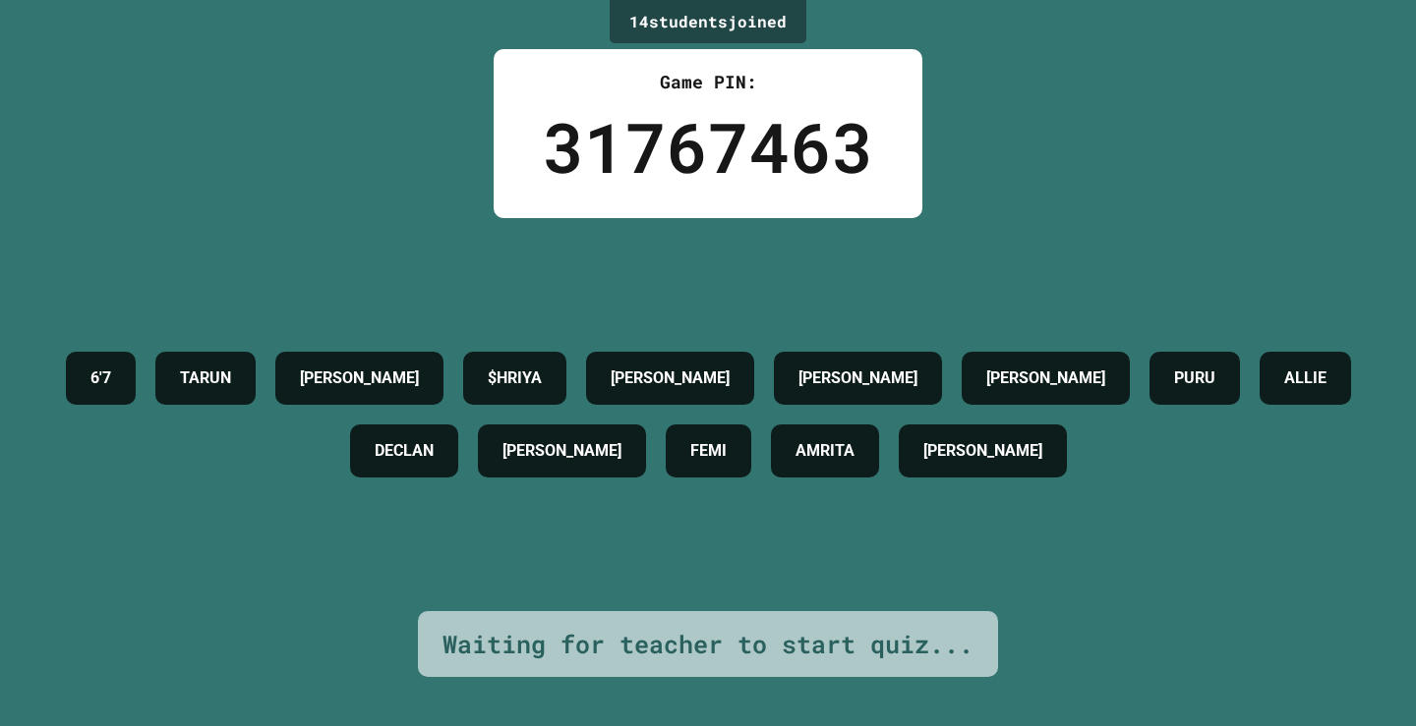
drag, startPoint x: 646, startPoint y: 457, endPoint x: 596, endPoint y: 428, distance: 58.2
click at [596, 428] on div "[PERSON_NAME]" at bounding box center [562, 451] width 168 height 53
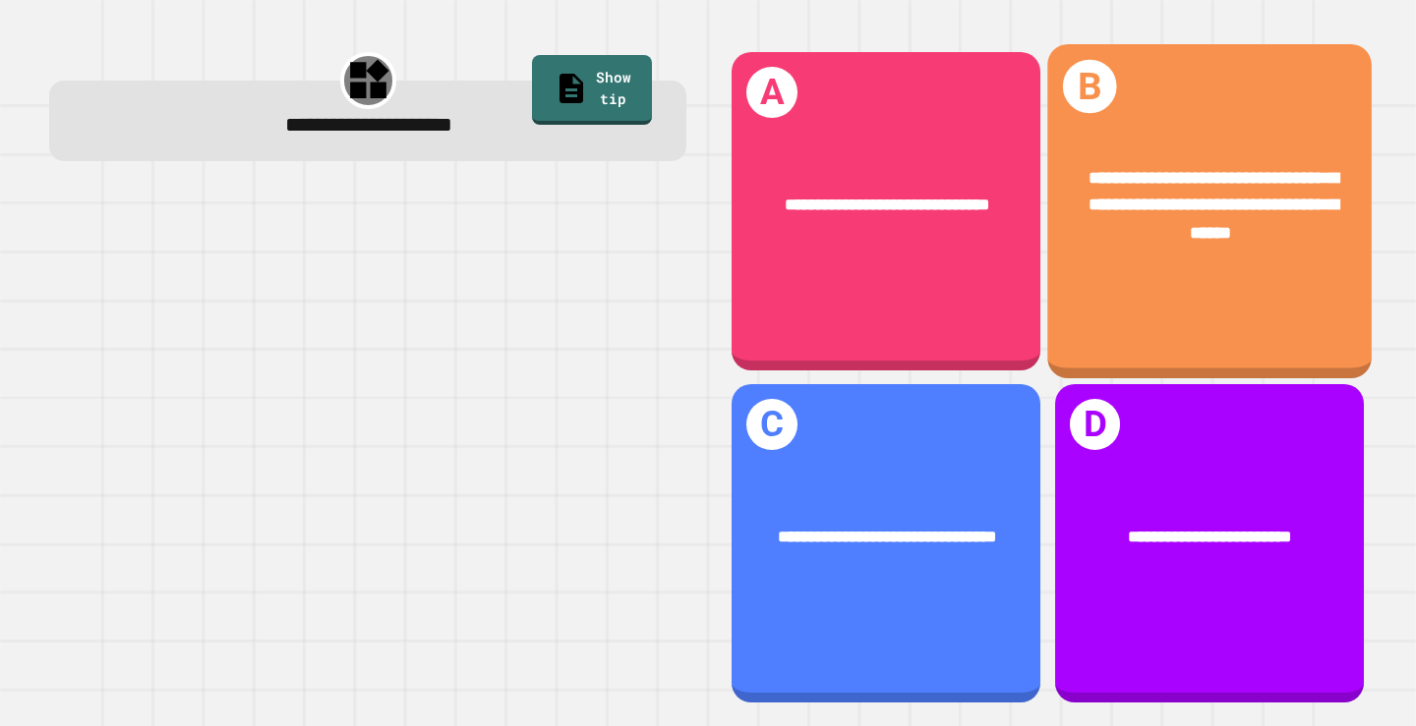
click at [1251, 247] on div "**********" at bounding box center [1209, 206] width 324 height 152
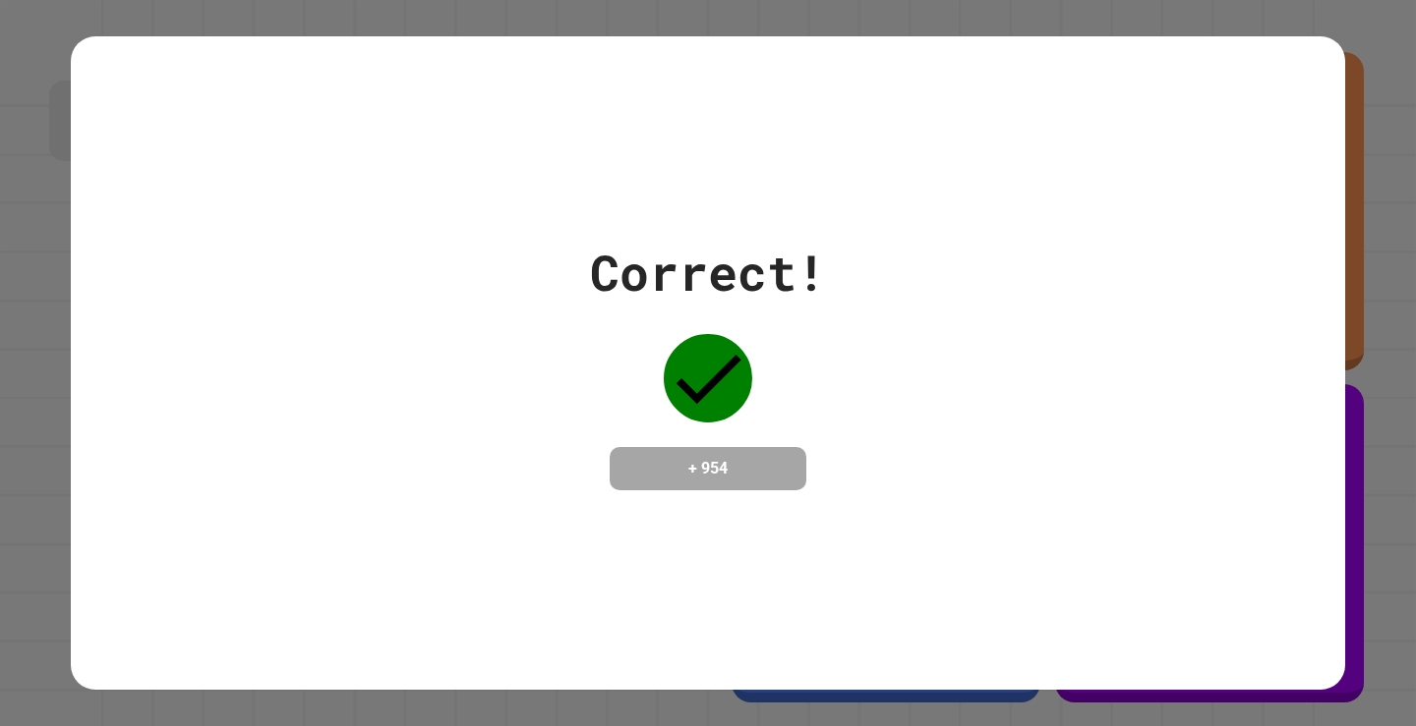
click at [1228, 27] on div "Correct! + 954" at bounding box center [708, 363] width 1416 height 726
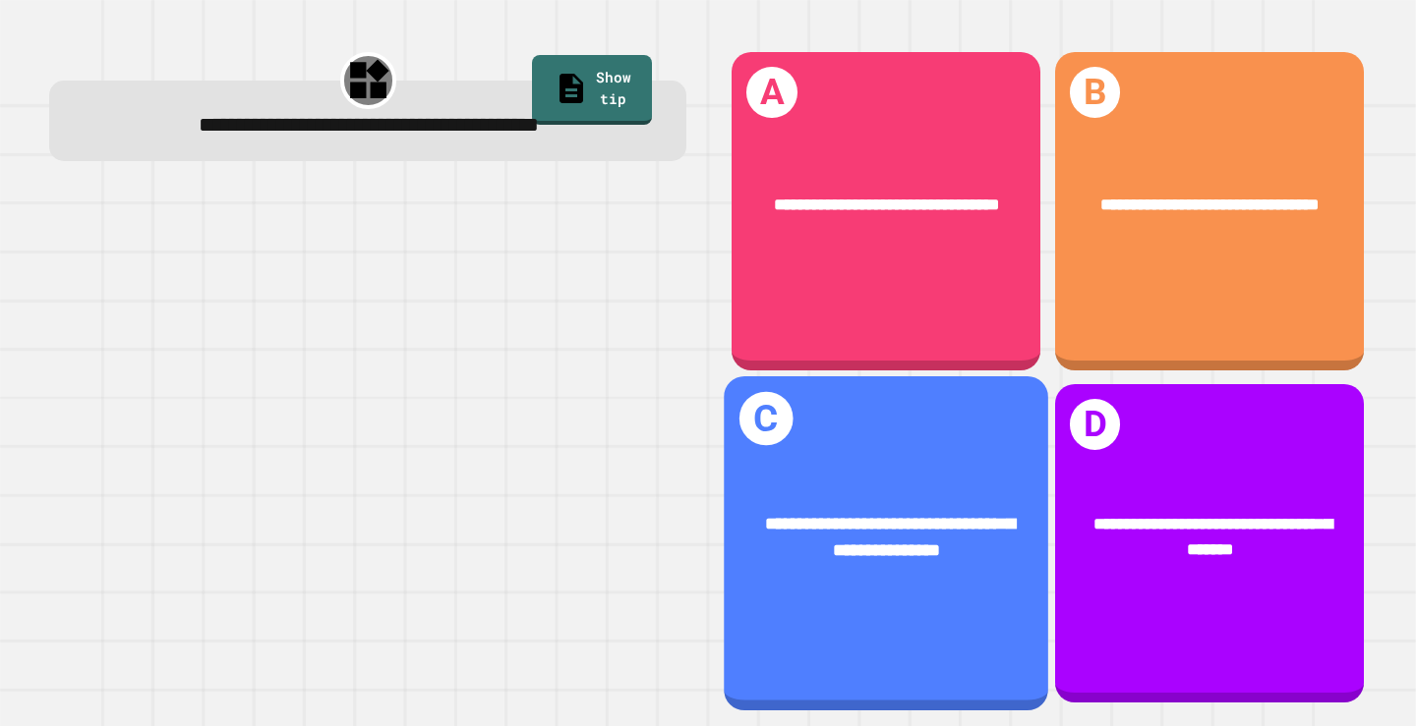
click at [937, 511] on div "**********" at bounding box center [886, 538] width 253 height 54
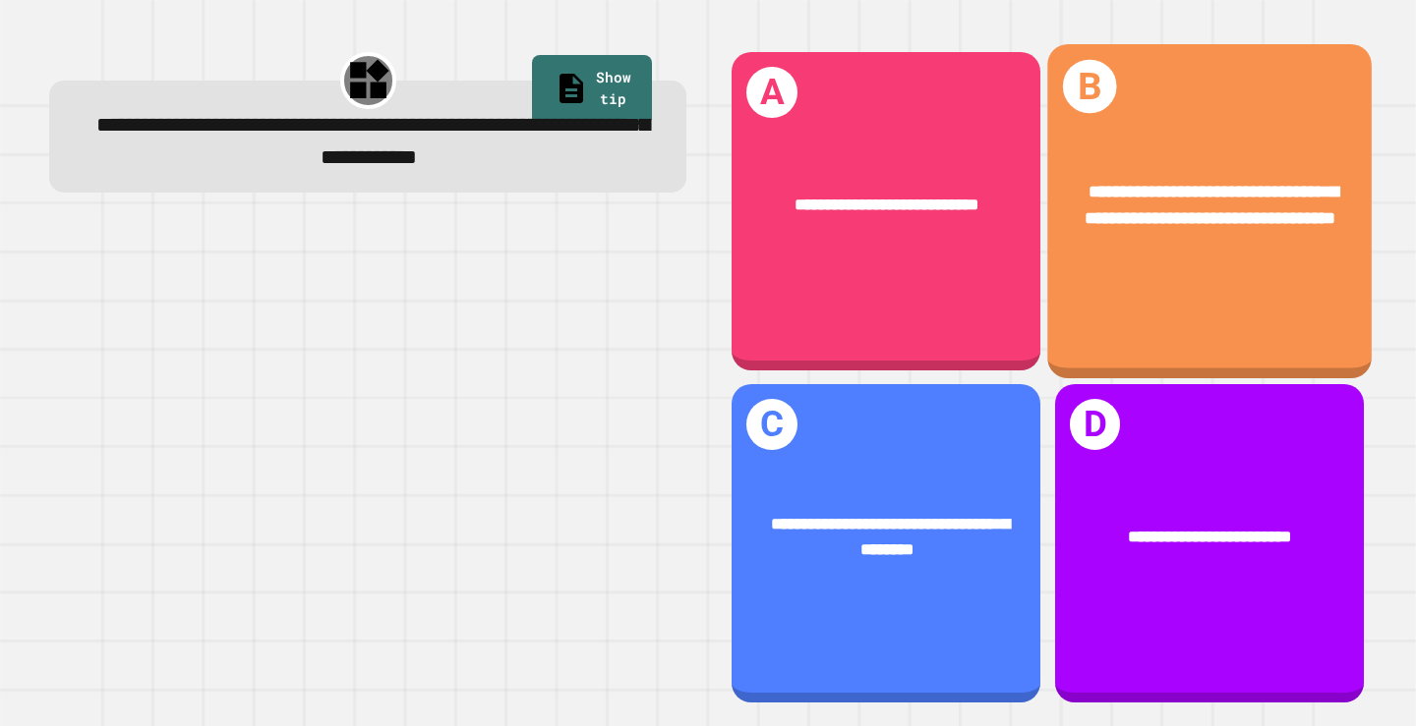
click at [1283, 246] on div "**********" at bounding box center [1209, 206] width 324 height 125
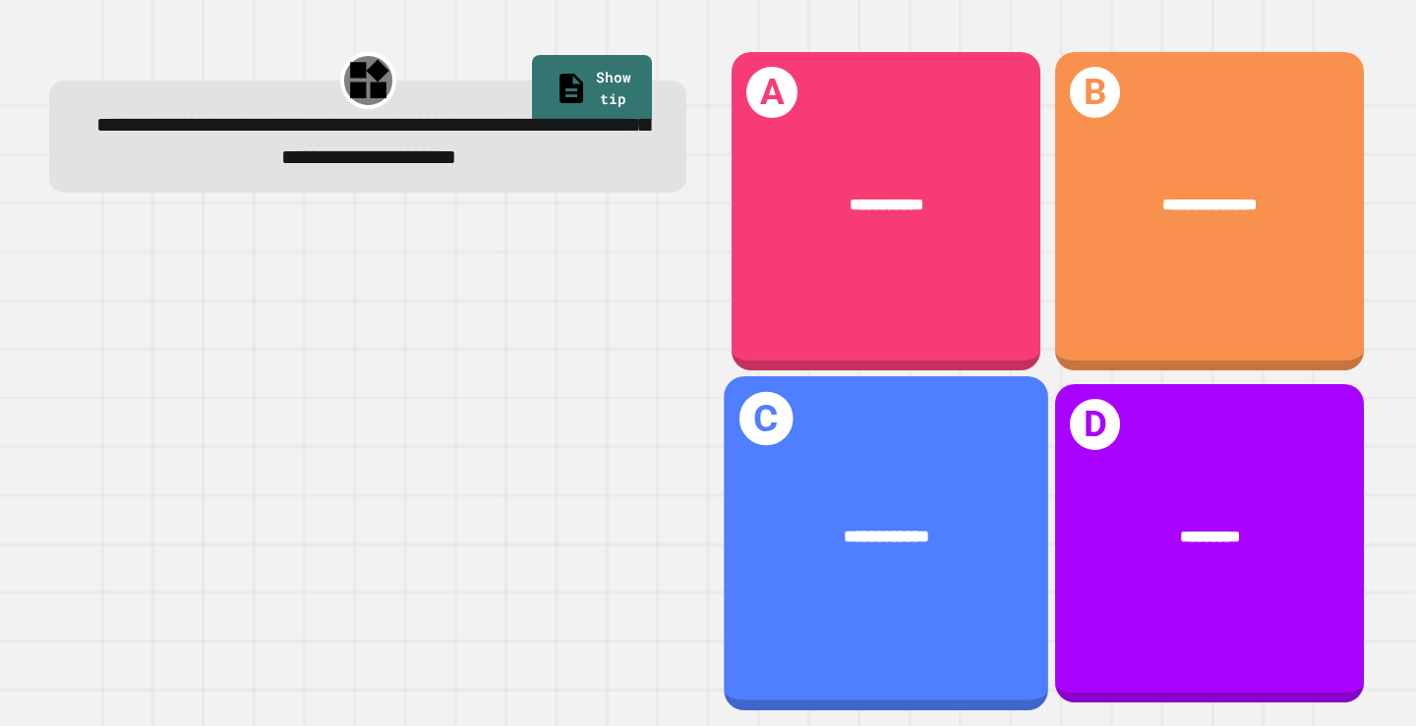
click at [872, 490] on div "**********" at bounding box center [886, 538] width 324 height 97
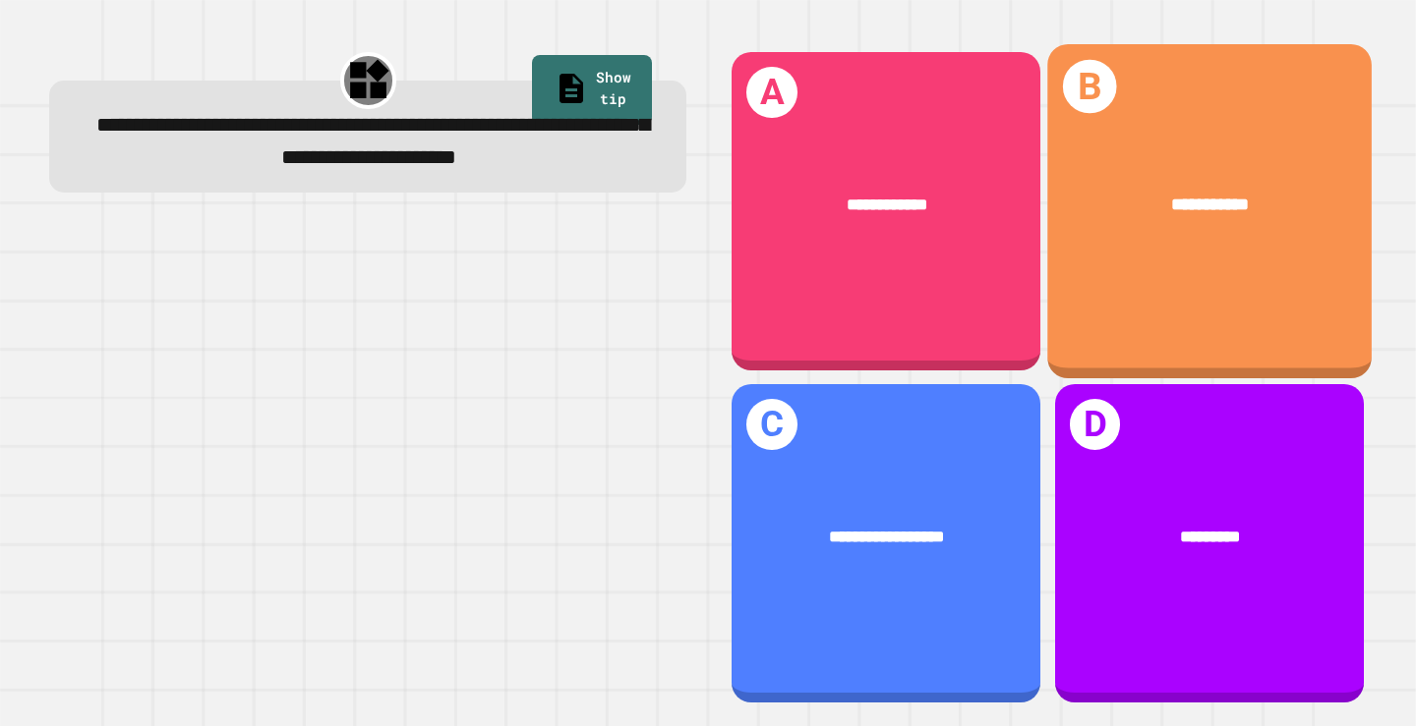
click at [1239, 309] on div "**********" at bounding box center [1209, 211] width 324 height 334
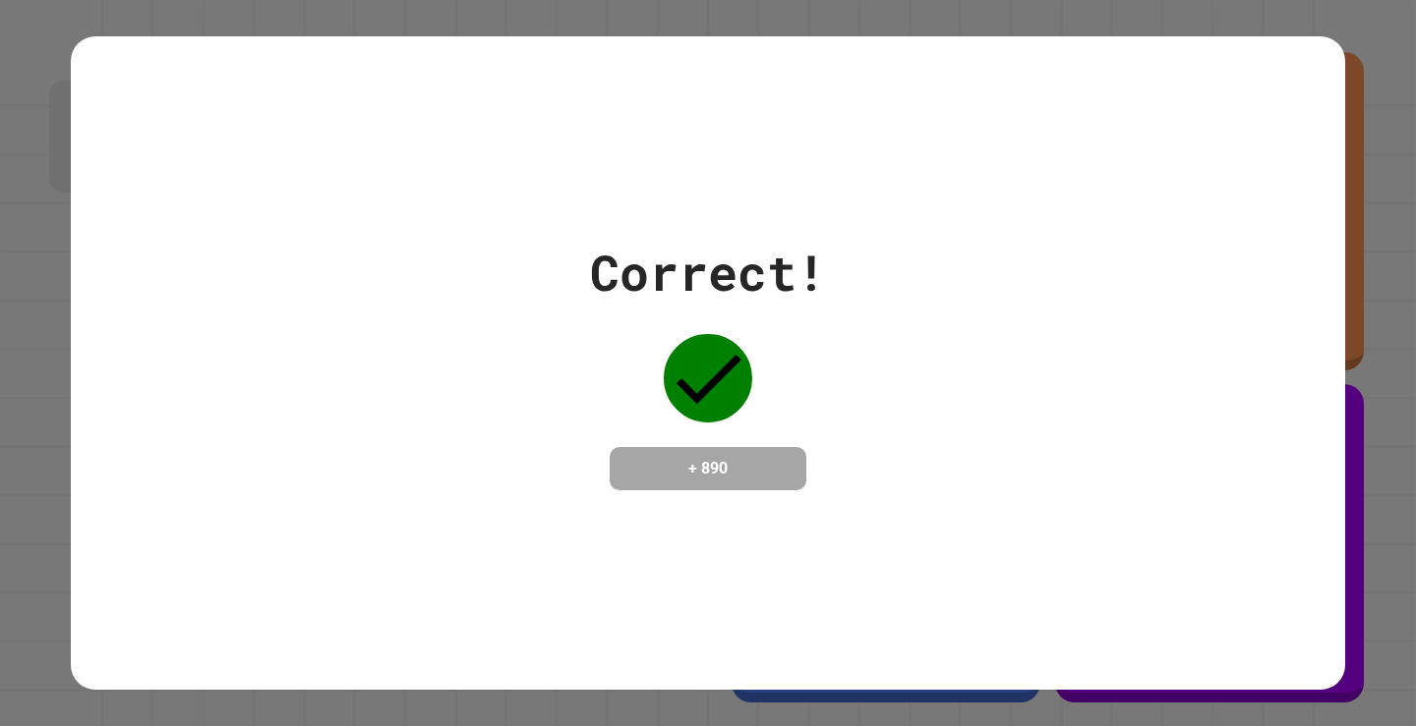
click at [1063, 369] on div "Correct! + 890" at bounding box center [708, 363] width 1274 height 255
click at [523, 247] on div "Correct! + 890" at bounding box center [708, 363] width 1274 height 255
drag, startPoint x: 540, startPoint y: 266, endPoint x: 552, endPoint y: 278, distance: 17.4
click at [552, 278] on div "Correct! + 890" at bounding box center [708, 363] width 1274 height 255
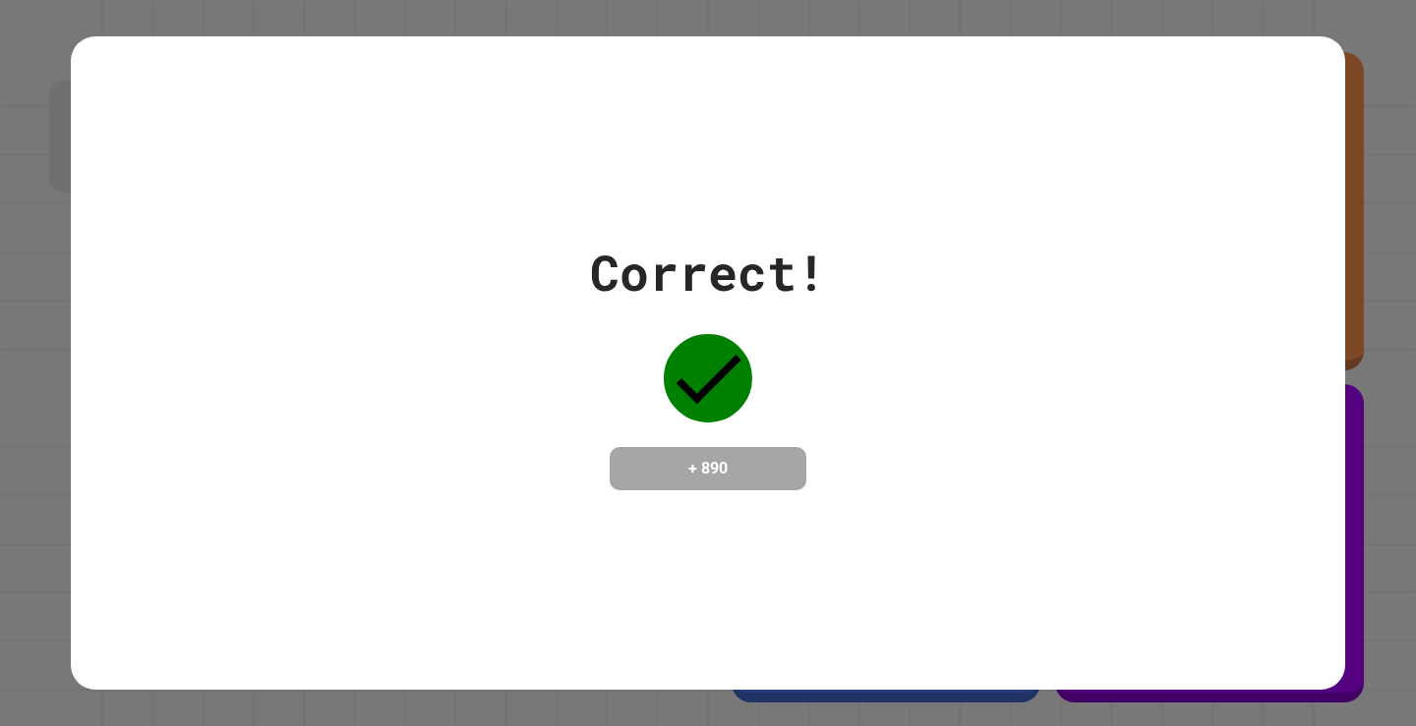
click at [552, 278] on div "Correct! + 890" at bounding box center [708, 363] width 1274 height 255
drag, startPoint x: 552, startPoint y: 278, endPoint x: 566, endPoint y: 317, distance: 40.7
drag, startPoint x: 566, startPoint y: 317, endPoint x: 530, endPoint y: 266, distance: 61.9
click at [530, 266] on div "Correct! + 890" at bounding box center [708, 363] width 1274 height 255
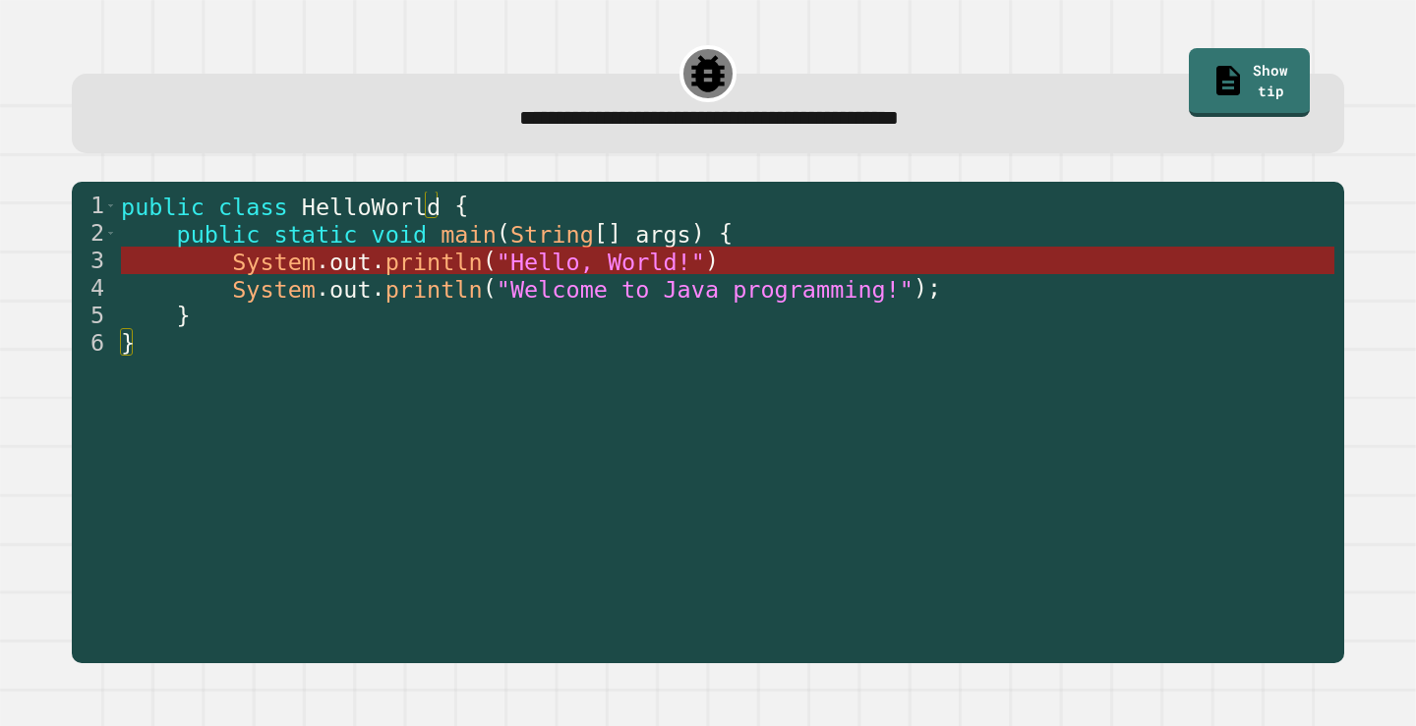
click at [447, 255] on span "println" at bounding box center [433, 263] width 97 height 28
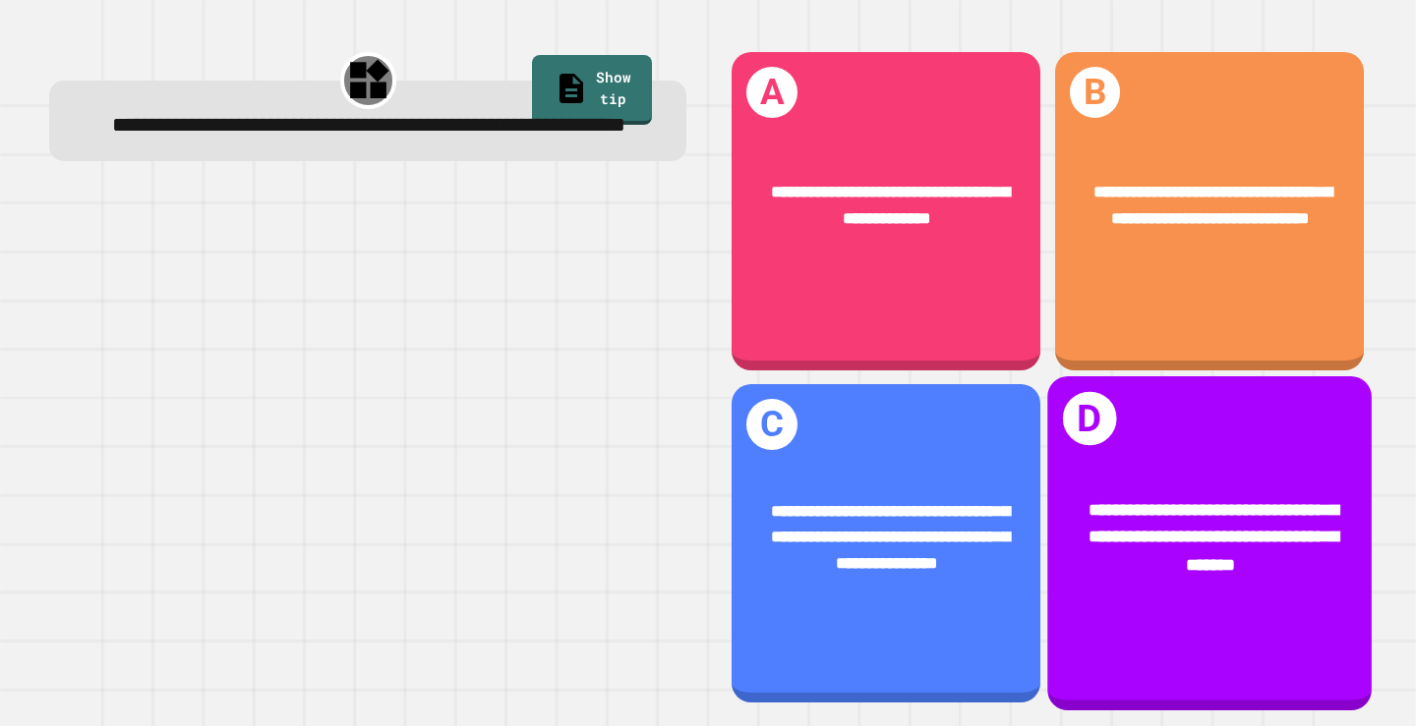
click at [1193, 410] on div "**********" at bounding box center [1209, 544] width 324 height 334
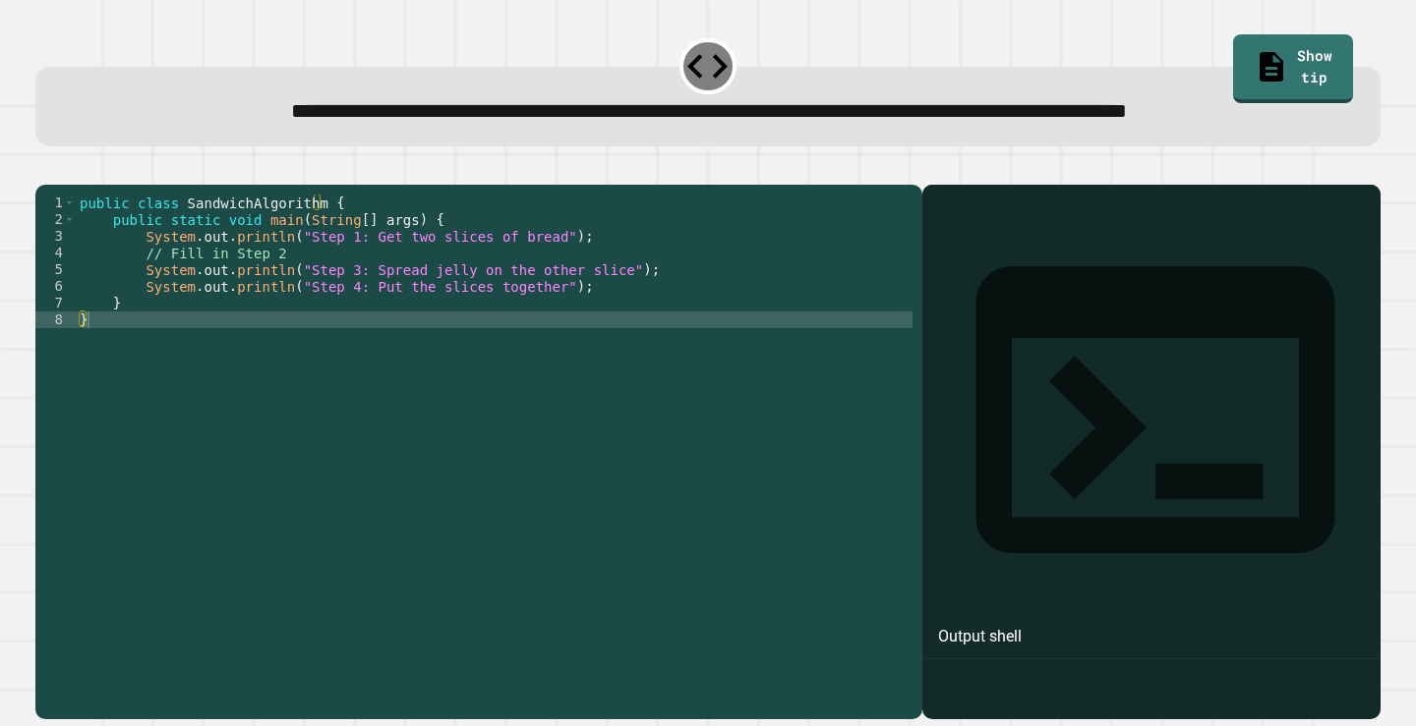
click at [342, 309] on div "public class SandwichAlgorithm { public static void main ( String [ ] args ) { …" at bounding box center [494, 412] width 837 height 435
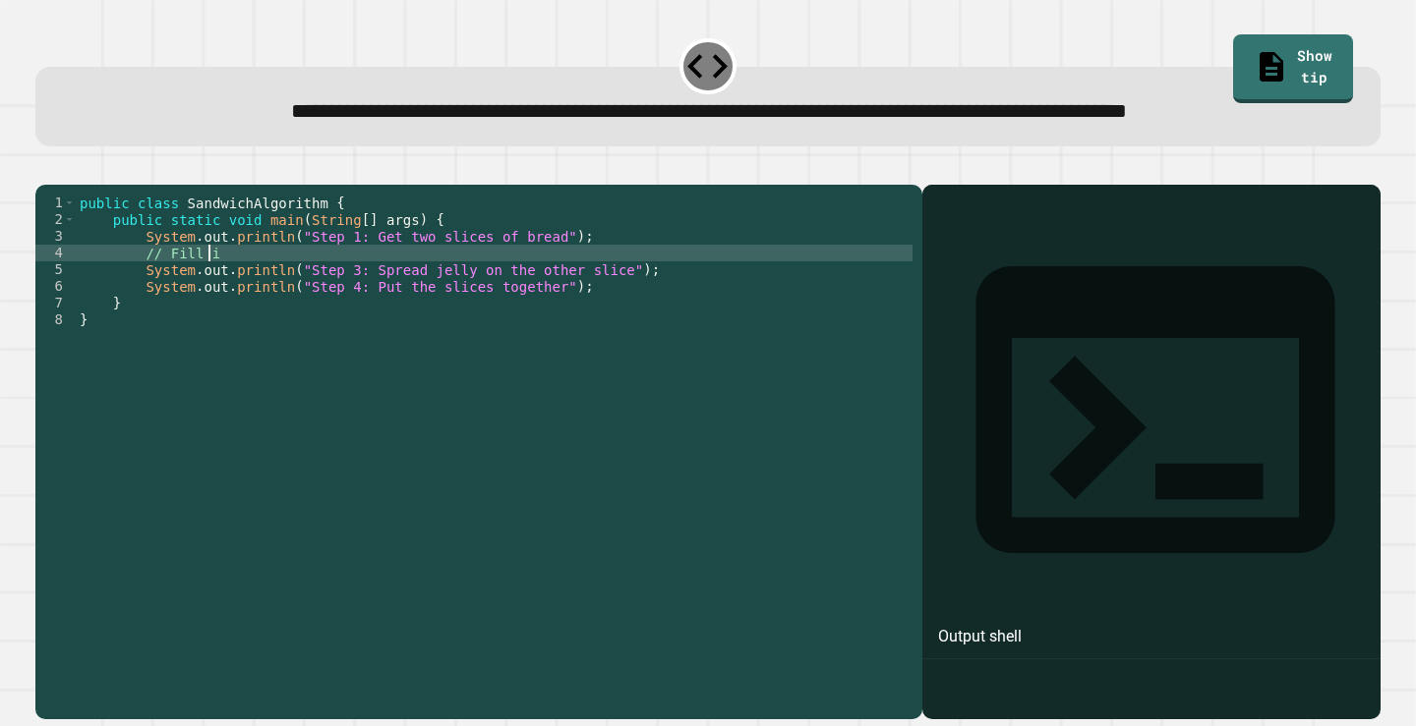
type textarea "*"
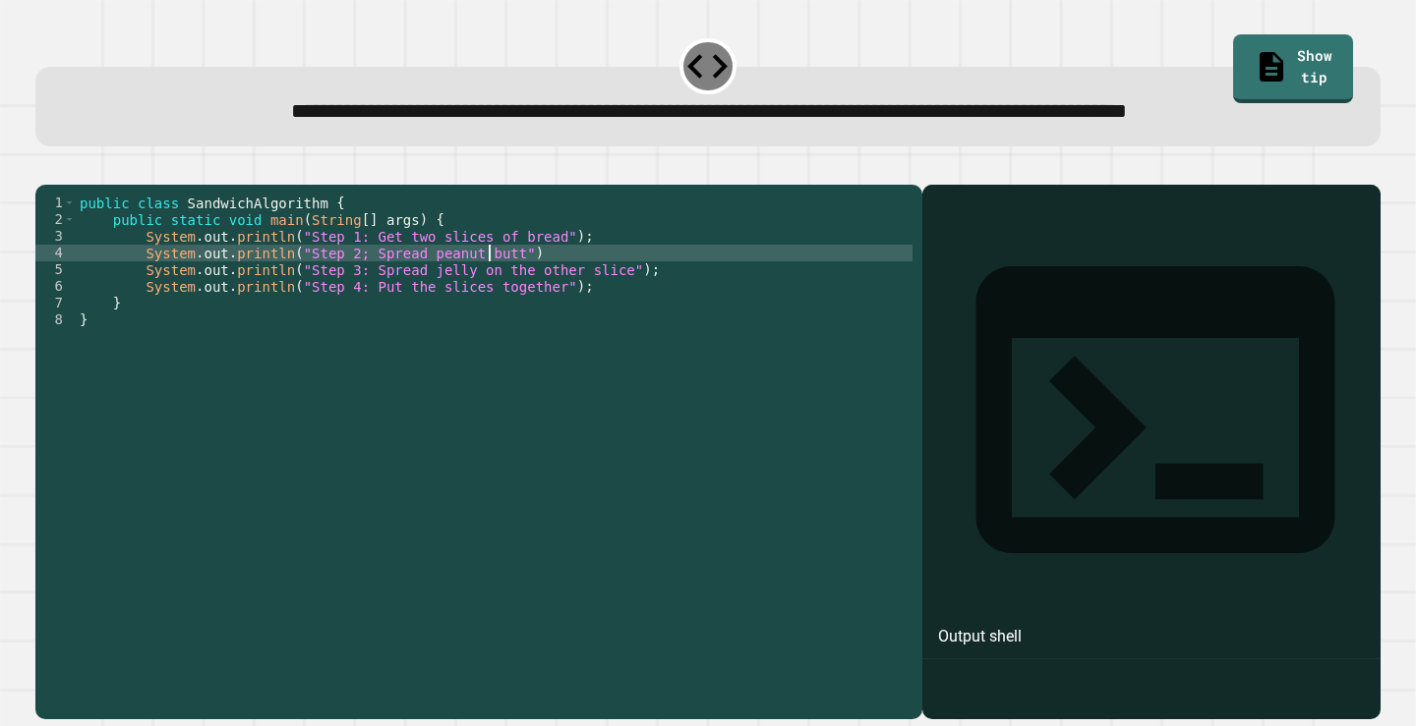
scroll to position [0, 29]
click at [991, 185] on div at bounding box center [707, 173] width 1345 height 24
drag, startPoint x: 67, startPoint y: 215, endPoint x: 66, endPoint y: 230, distance: 14.8
click at [45, 168] on icon "button" at bounding box center [45, 168] width 0 height 0
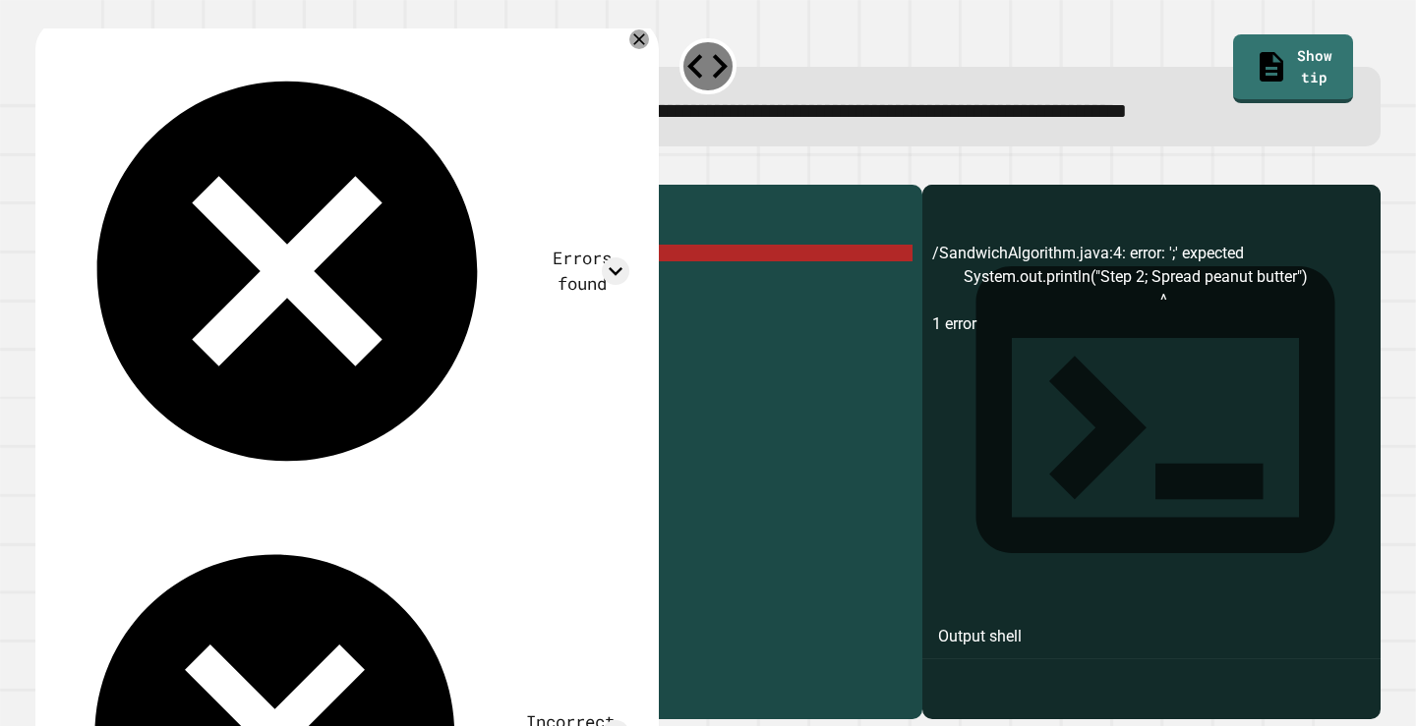
click at [589, 315] on div "public class SandwichAlgorithm { public static void main ( String [ ] args ) { …" at bounding box center [494, 412] width 837 height 435
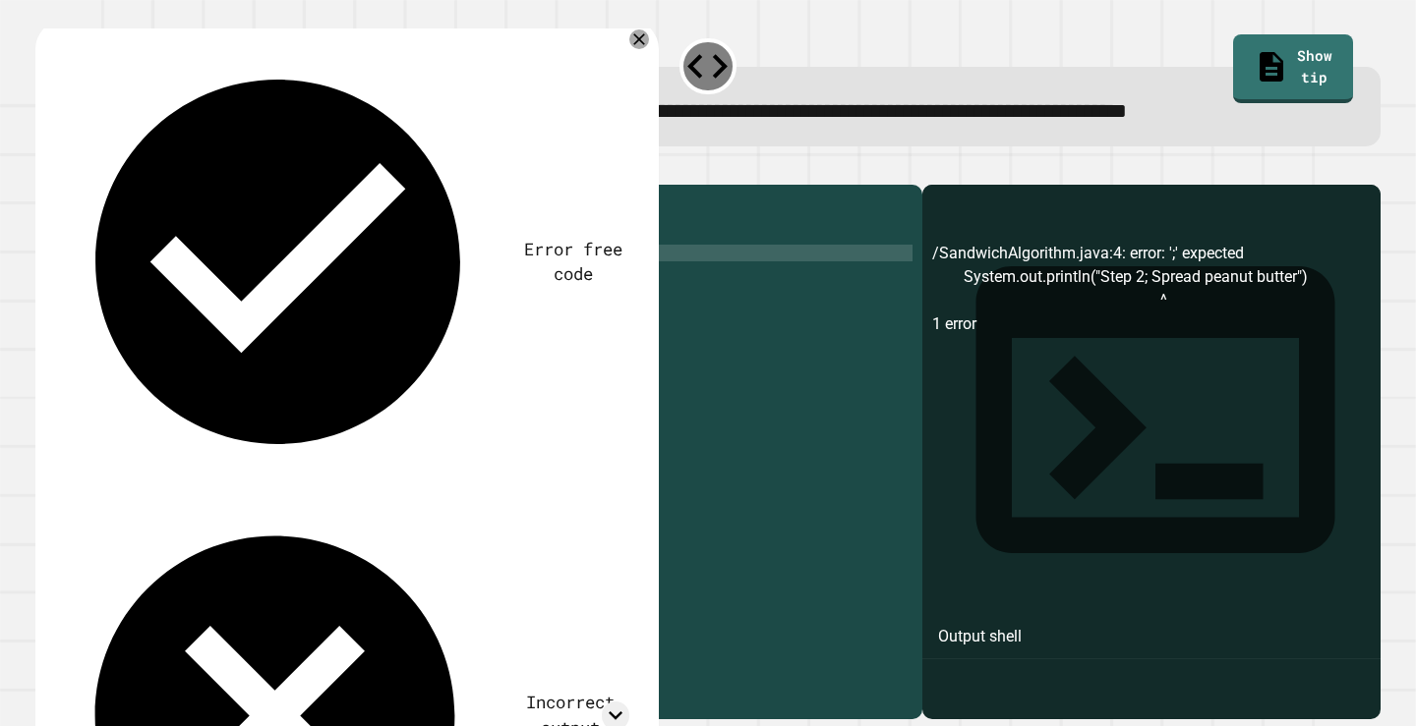
scroll to position [0, 30]
click at [89, 185] on div at bounding box center [707, 173] width 1345 height 24
click at [76, 185] on div at bounding box center [707, 173] width 1345 height 24
click at [62, 187] on icon "button" at bounding box center [58, 180] width 11 height 14
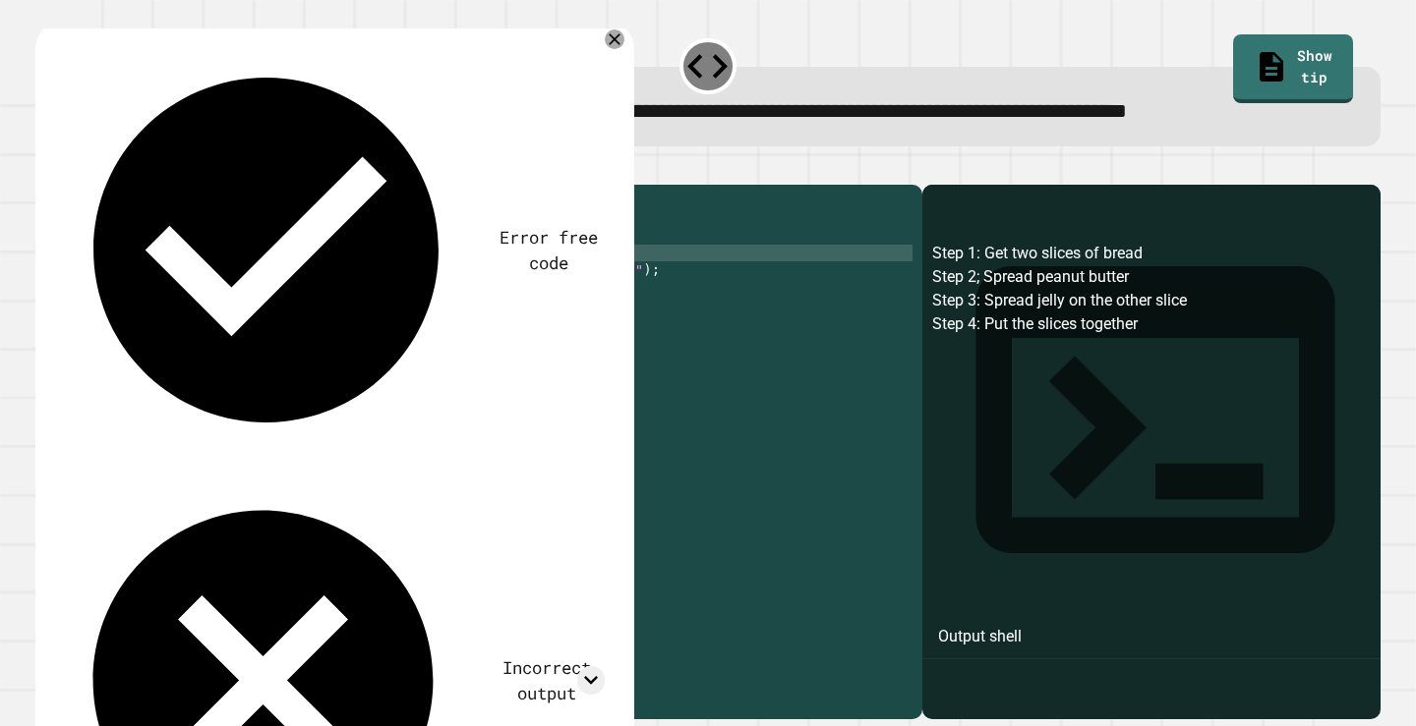
click at [504, 311] on div "public class SandwichAlgorithm { public static void main ( String [ ] args ) { …" at bounding box center [494, 412] width 837 height 435
click at [342, 319] on div "public class SandwichAlgorithm { public static void main ( String [ ] args ) { …" at bounding box center [494, 412] width 837 height 435
click at [45, 168] on button "button" at bounding box center [45, 168] width 0 height 0
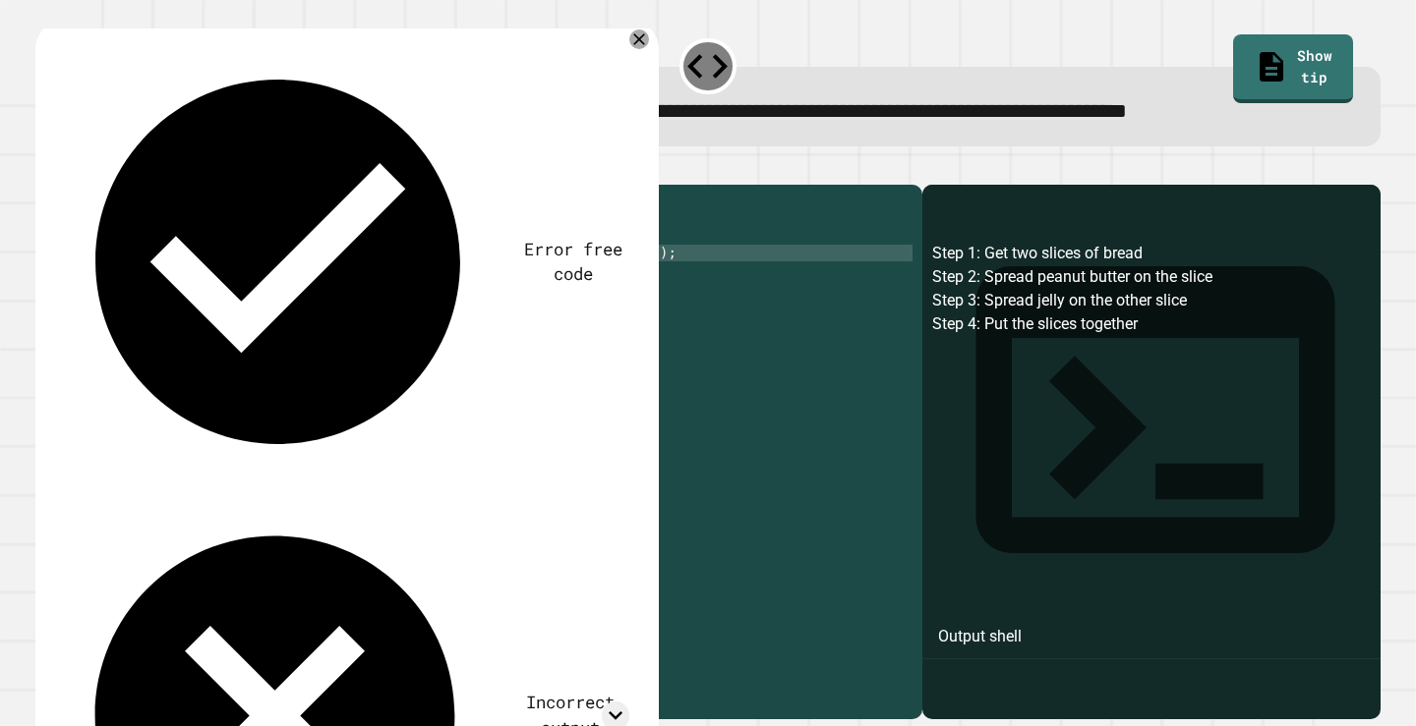
click at [547, 317] on div "public class SandwichAlgorithm { public static void main ( String [ ] args ) { …" at bounding box center [494, 412] width 837 height 435
type textarea "**********"
click at [45, 168] on icon "button" at bounding box center [45, 168] width 0 height 0
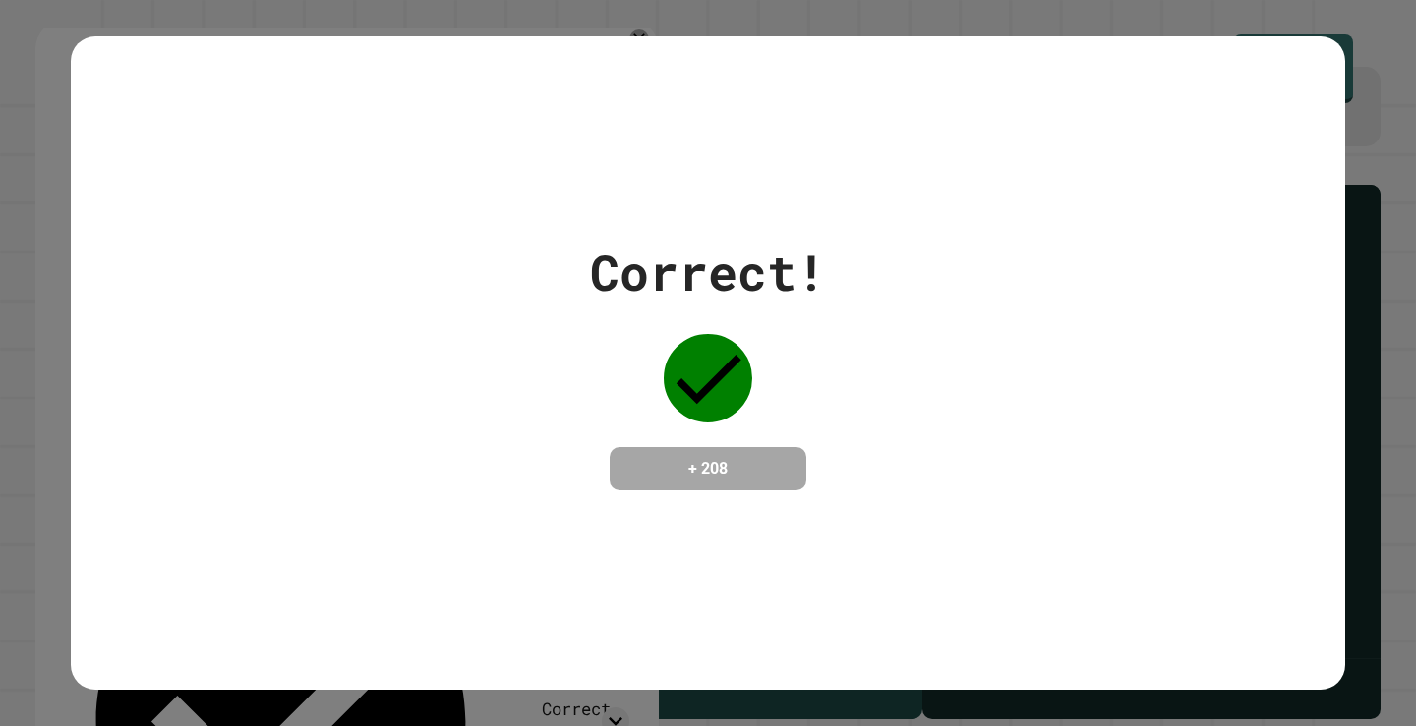
drag, startPoint x: 93, startPoint y: 265, endPoint x: 589, endPoint y: 138, distance: 511.7
click at [589, 138] on div "Correct! + 208" at bounding box center [708, 363] width 1274 height 654
click at [832, 358] on div "Correct! + 208" at bounding box center [708, 363] width 1274 height 255
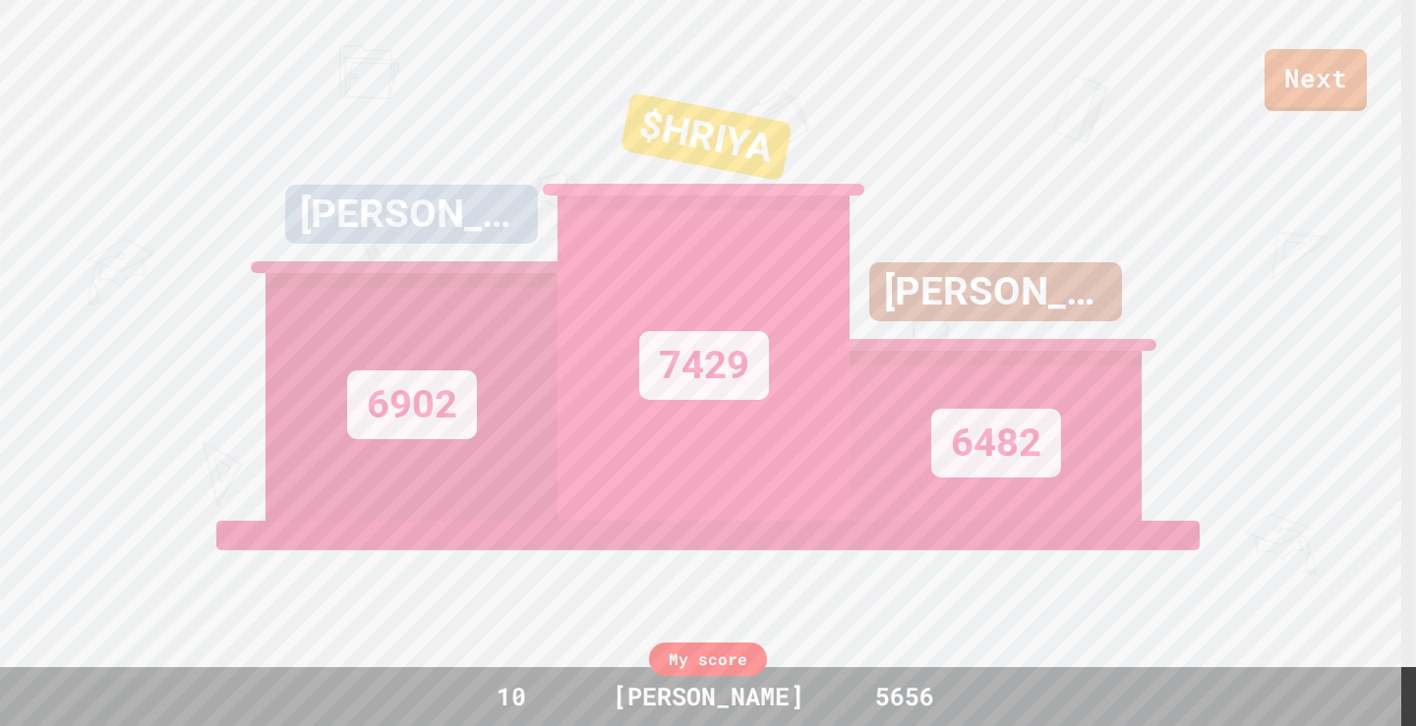
click at [929, 319] on div "[PERSON_NAME]" at bounding box center [995, 291] width 253 height 59
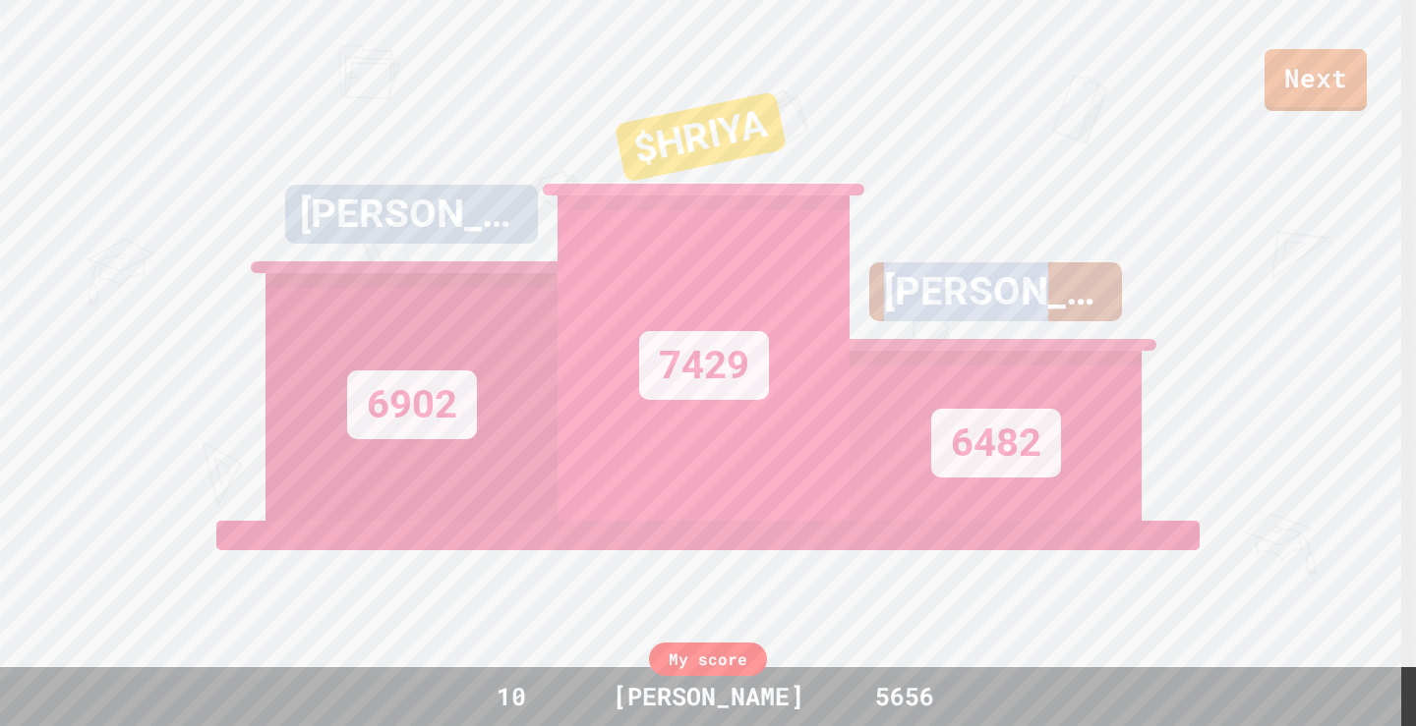
click at [929, 319] on div "[PERSON_NAME]" at bounding box center [995, 291] width 253 height 59
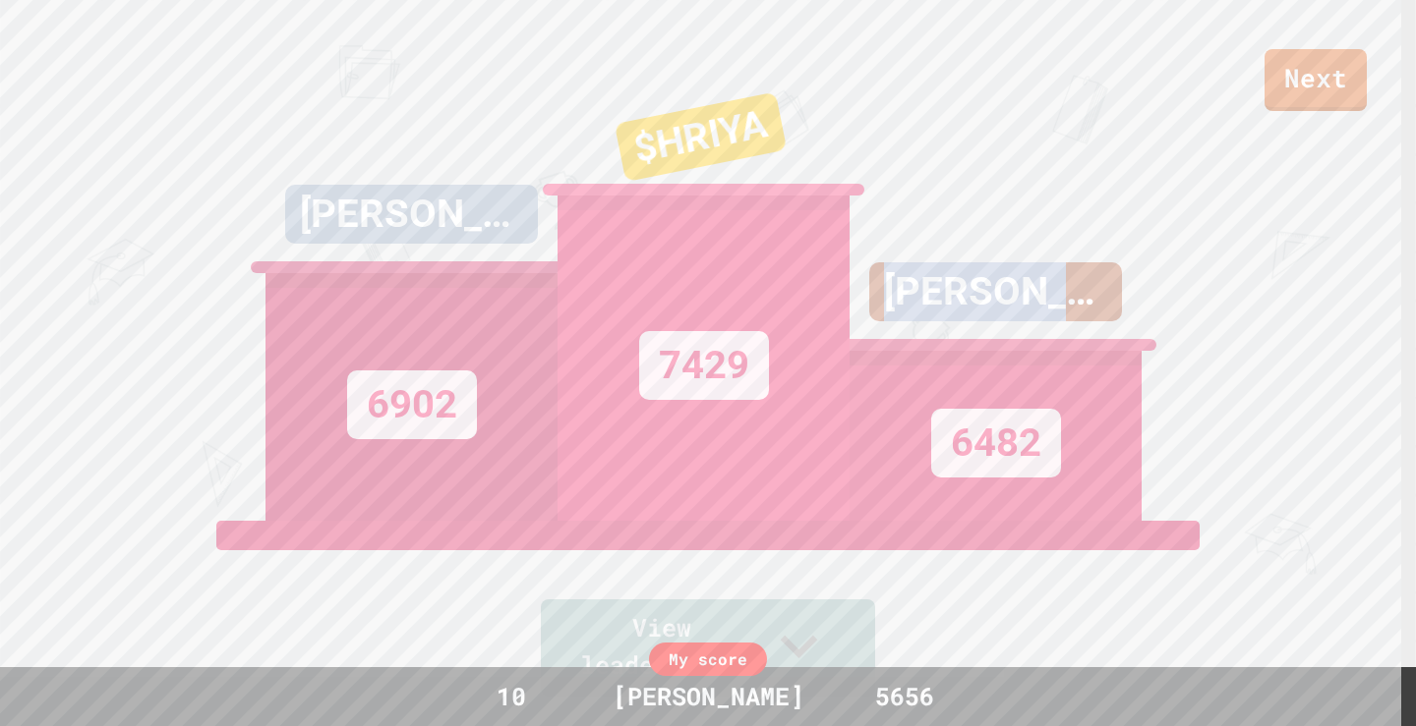
click at [929, 319] on div "[PERSON_NAME]" at bounding box center [995, 291] width 253 height 59
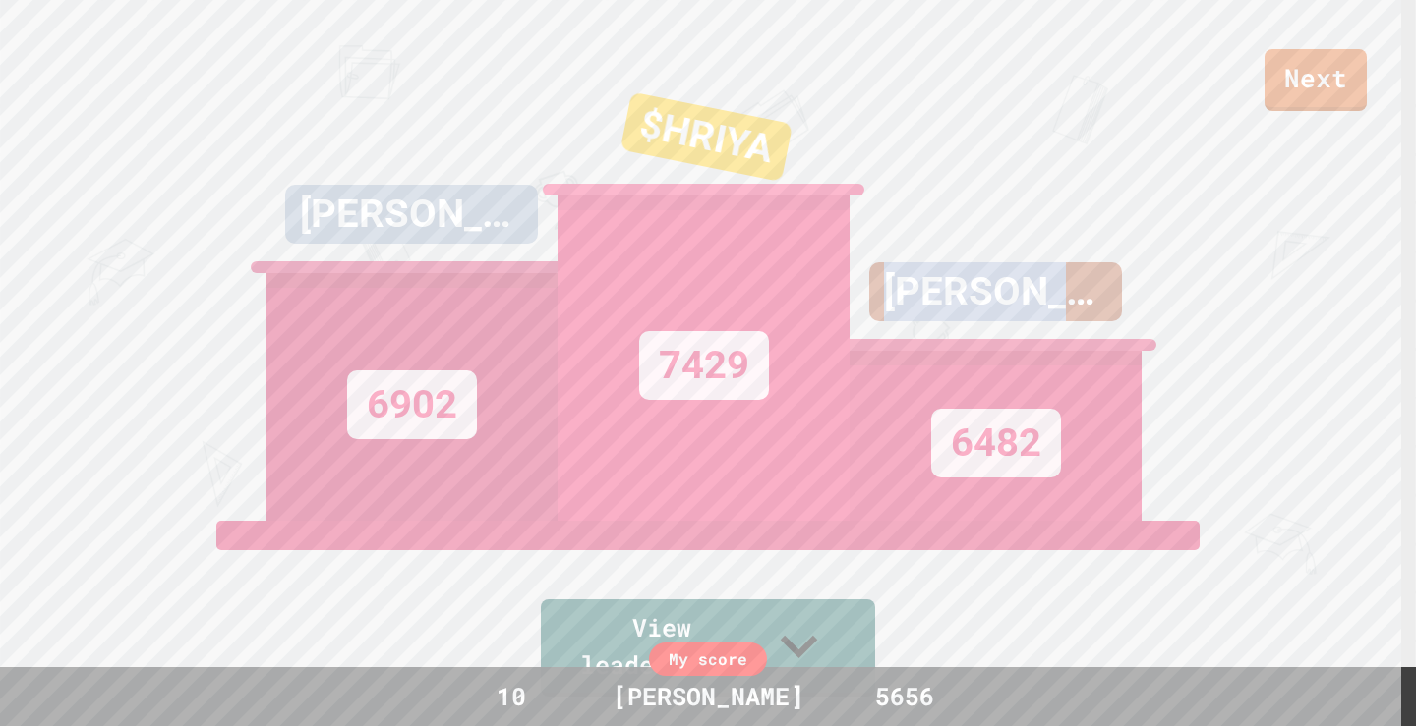
click at [929, 318] on div "[PERSON_NAME]" at bounding box center [995, 291] width 253 height 59
click at [970, 309] on div "[PERSON_NAME]" at bounding box center [995, 291] width 253 height 59
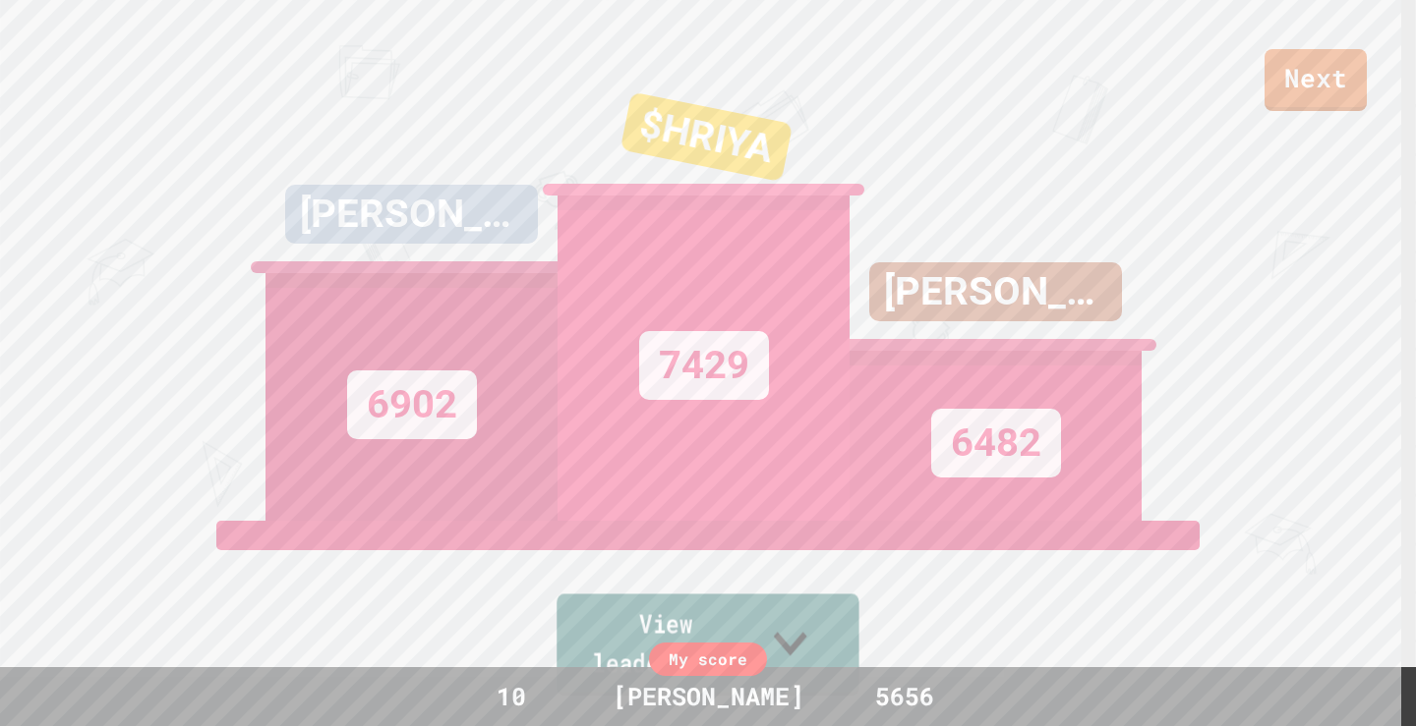
click at [823, 638] on icon at bounding box center [790, 644] width 67 height 78
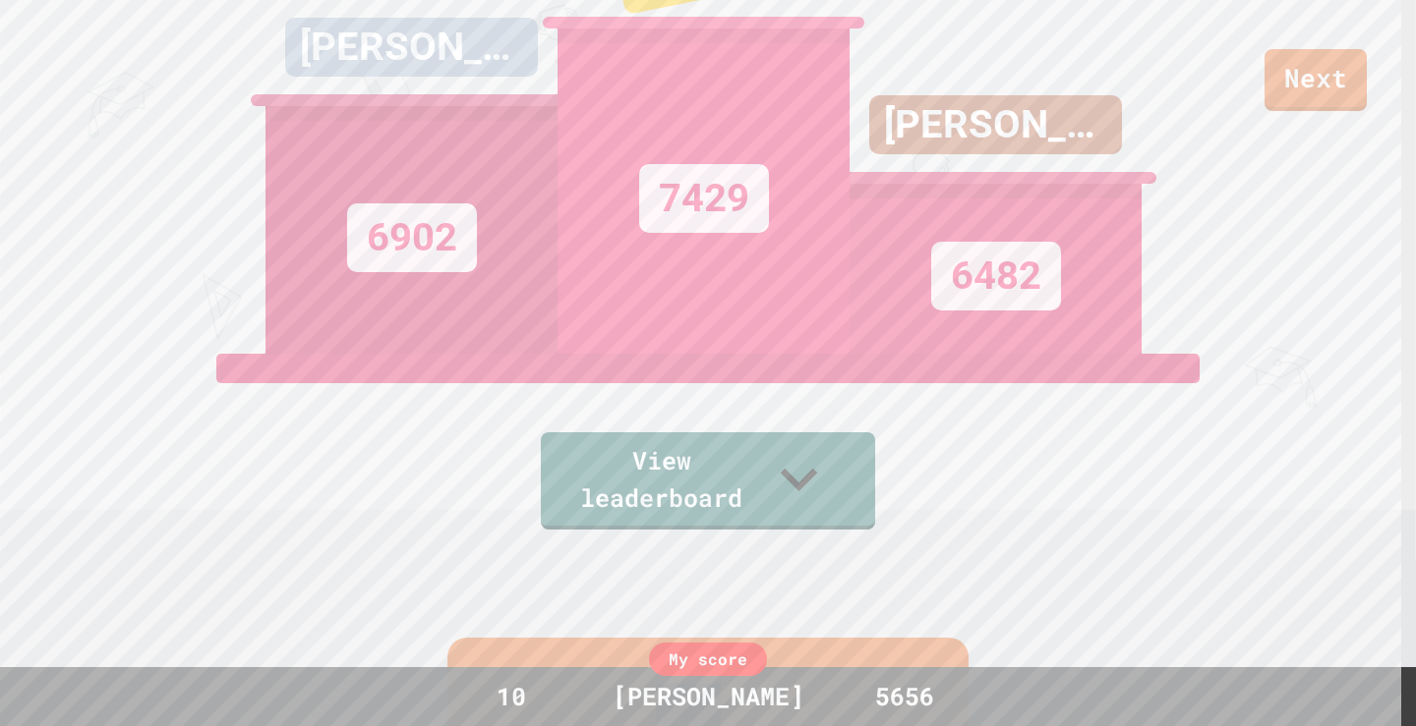
scroll to position [0, 0]
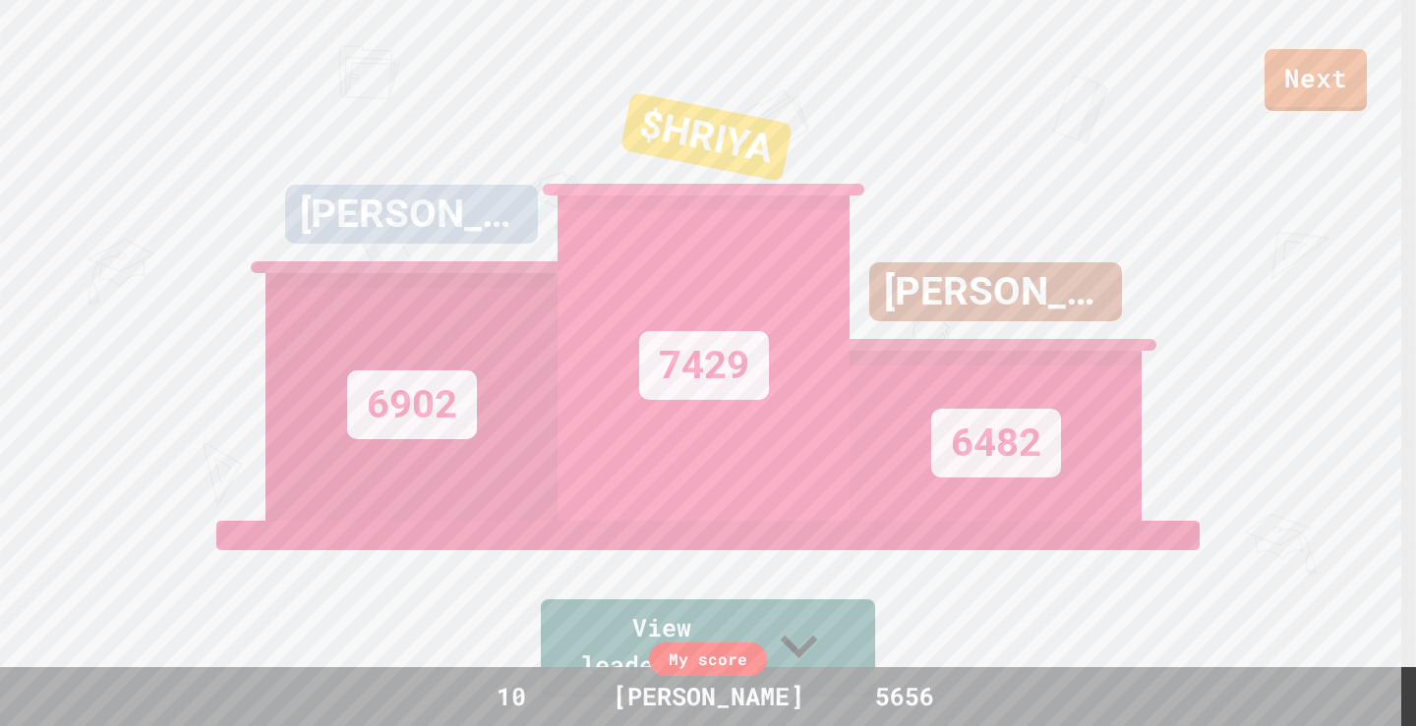
drag, startPoint x: 1042, startPoint y: 521, endPoint x: 1040, endPoint y: 256, distance: 265.4
